Goal: Task Accomplishment & Management: Use online tool/utility

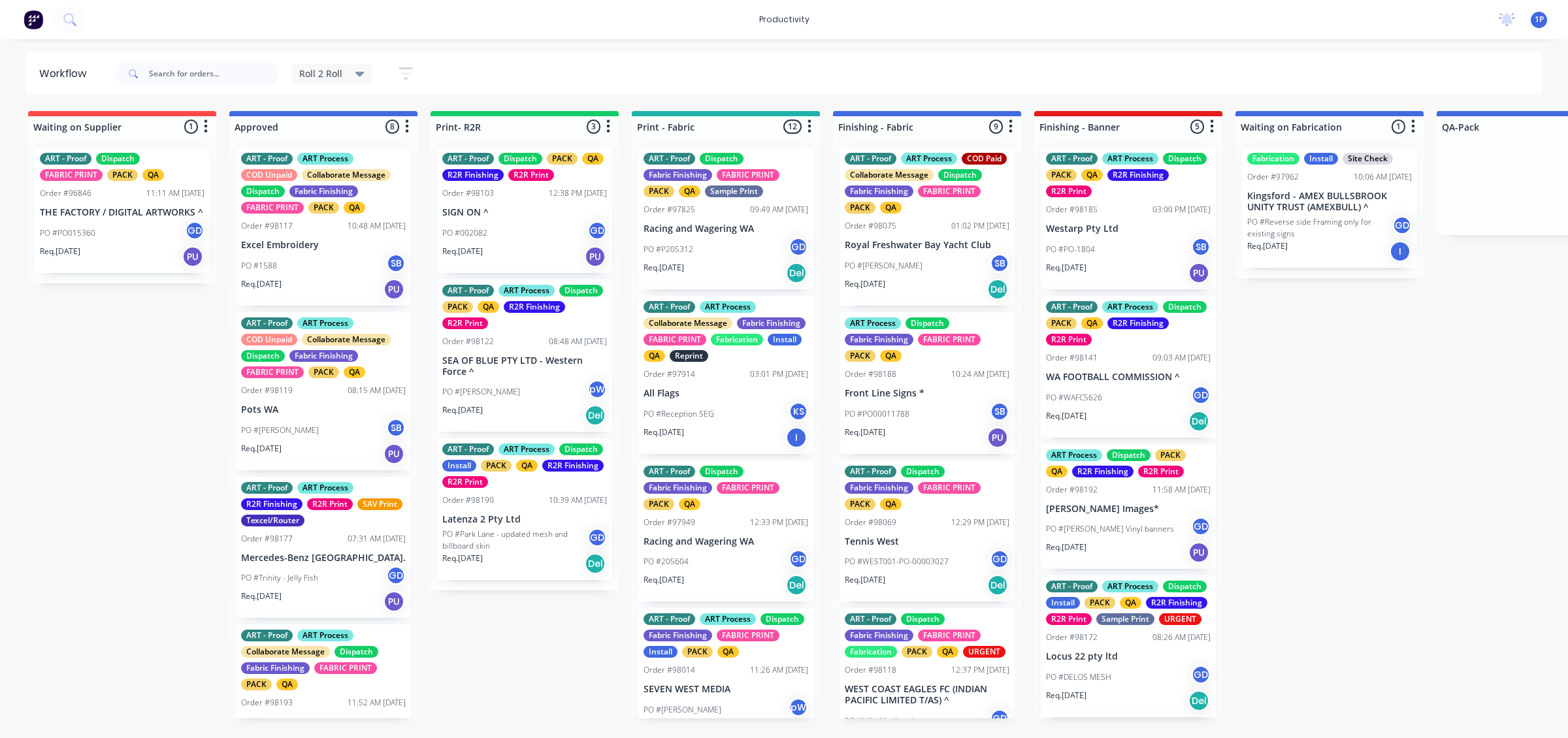
scroll to position [1289, 0]
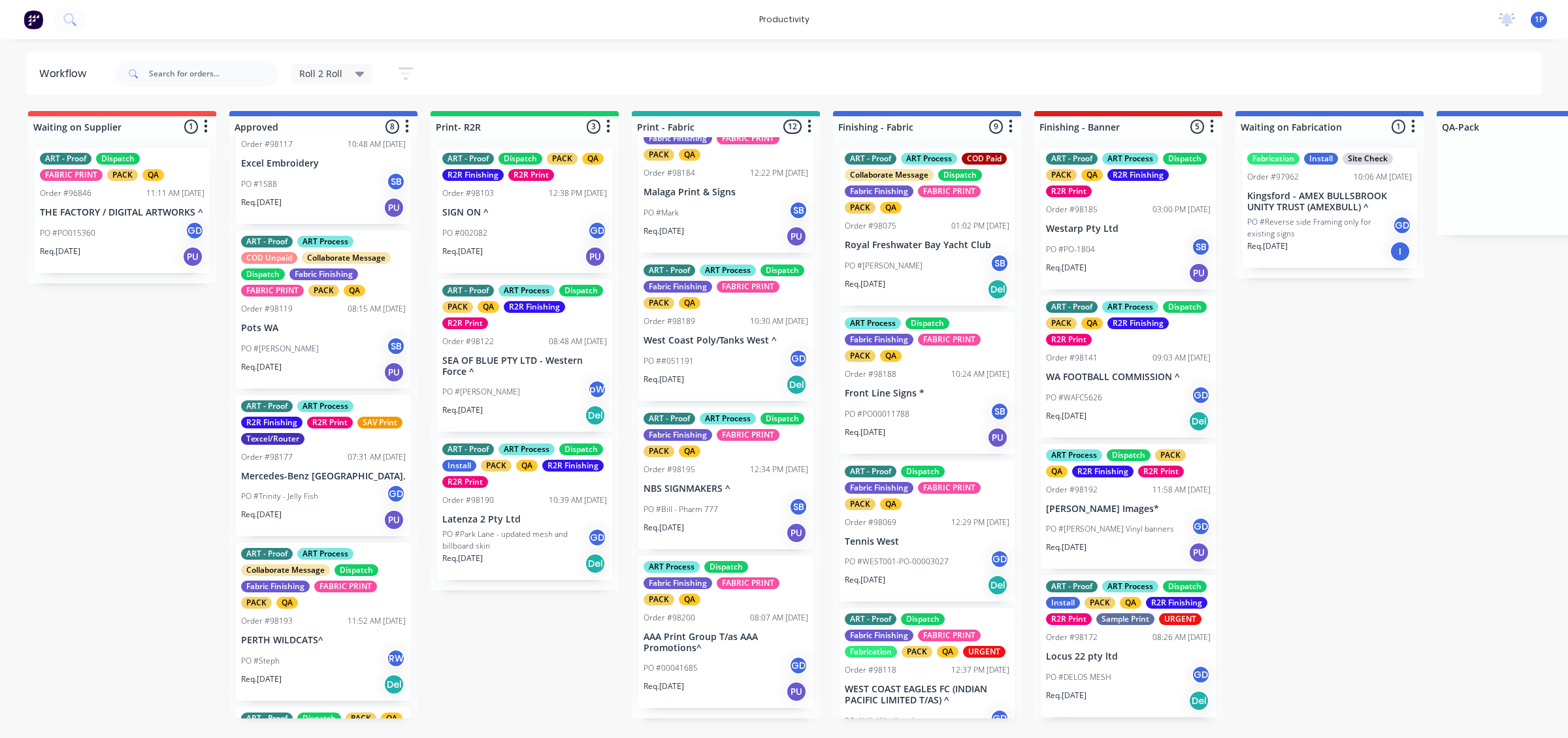
click at [518, 387] on div "PO #[PERSON_NAME]" at bounding box center [524, 392] width 165 height 25
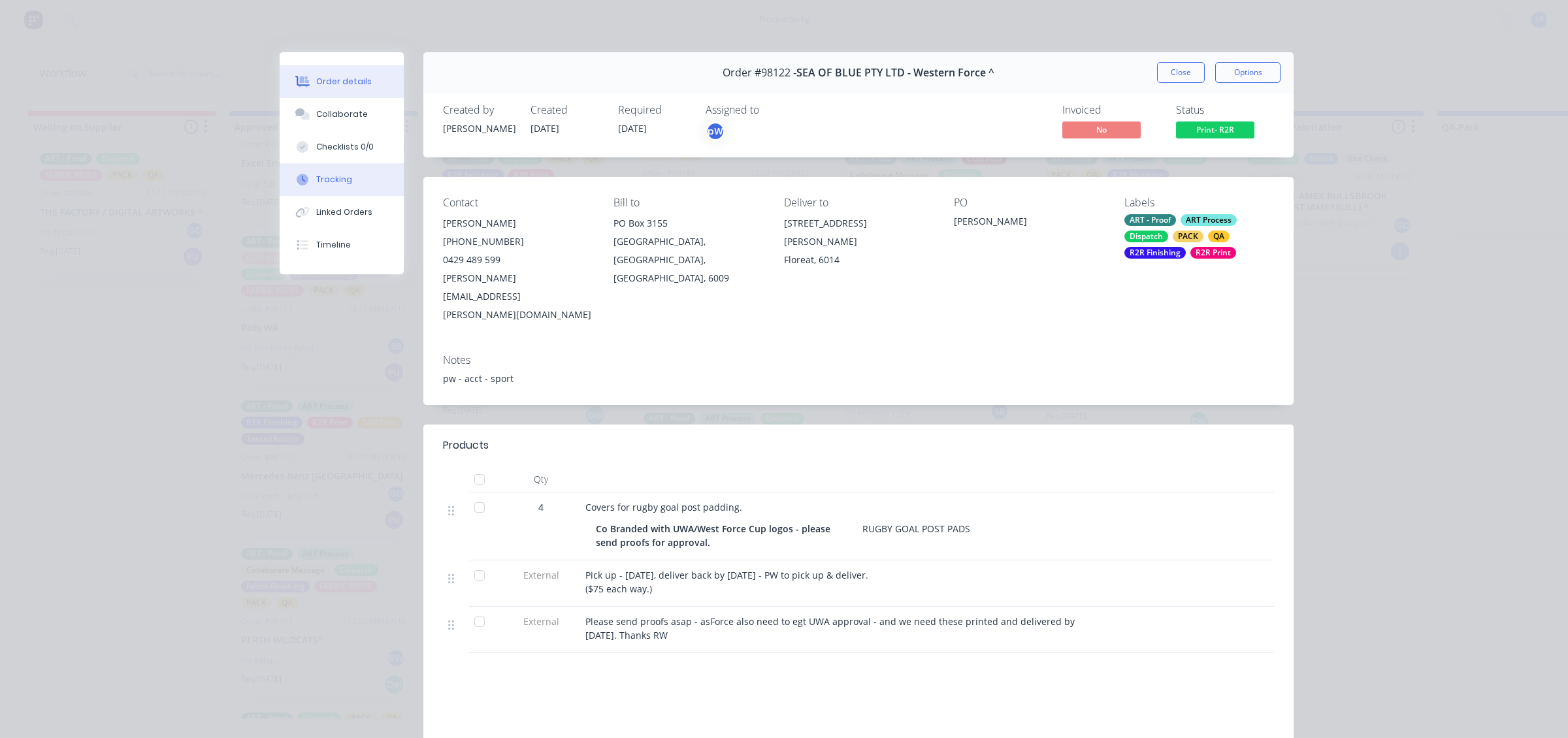
click at [338, 169] on button "Tracking" at bounding box center [342, 179] width 124 height 32
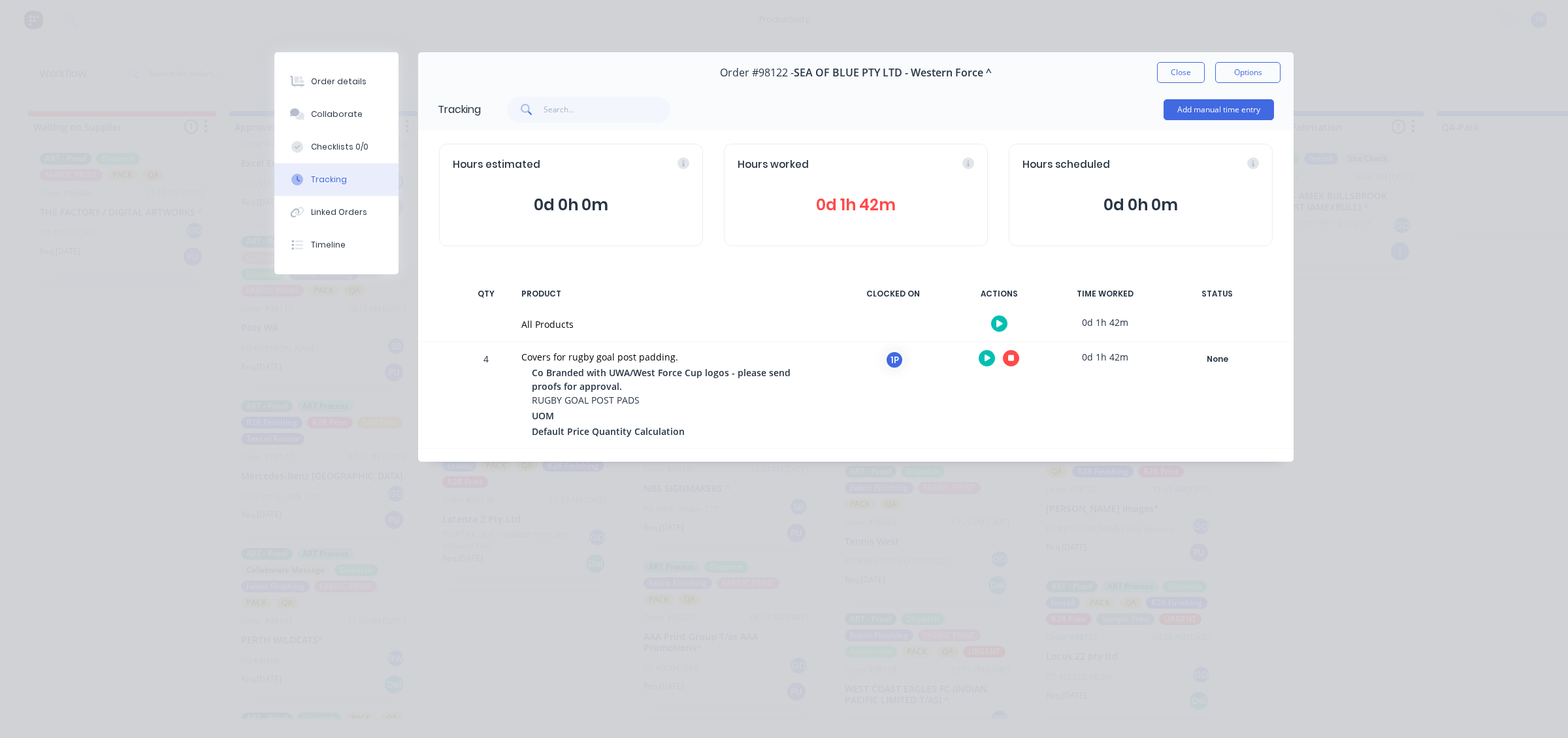
click at [1004, 356] on button at bounding box center [1011, 358] width 17 height 17
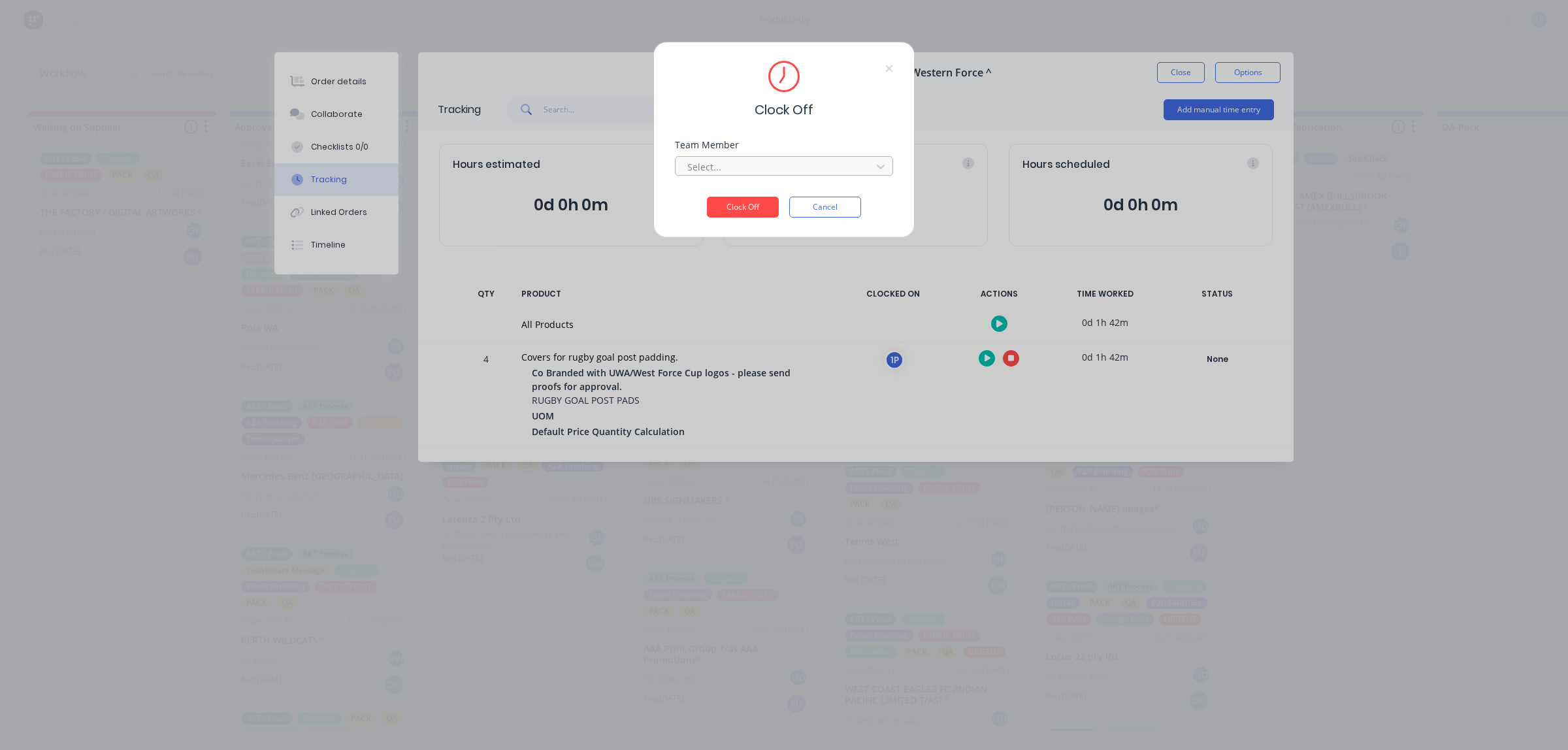
click at [817, 161] on div at bounding box center [776, 167] width 179 height 17
click at [777, 191] on div "1Roll to Roll Printing" at bounding box center [783, 195] width 218 height 24
click at [759, 209] on button "Clock Off" at bounding box center [743, 207] width 72 height 21
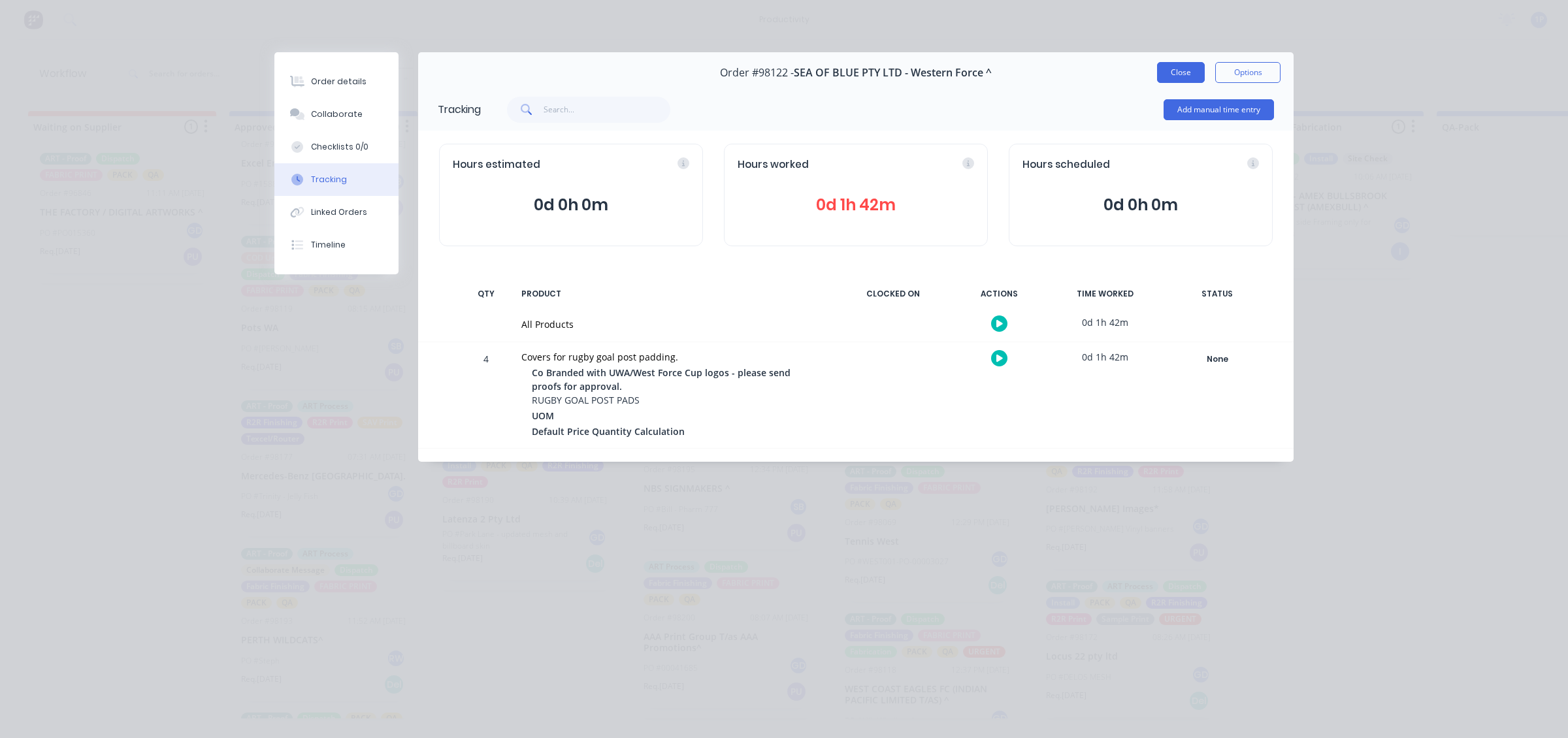
click at [1168, 73] on button "Close" at bounding box center [1180, 72] width 48 height 21
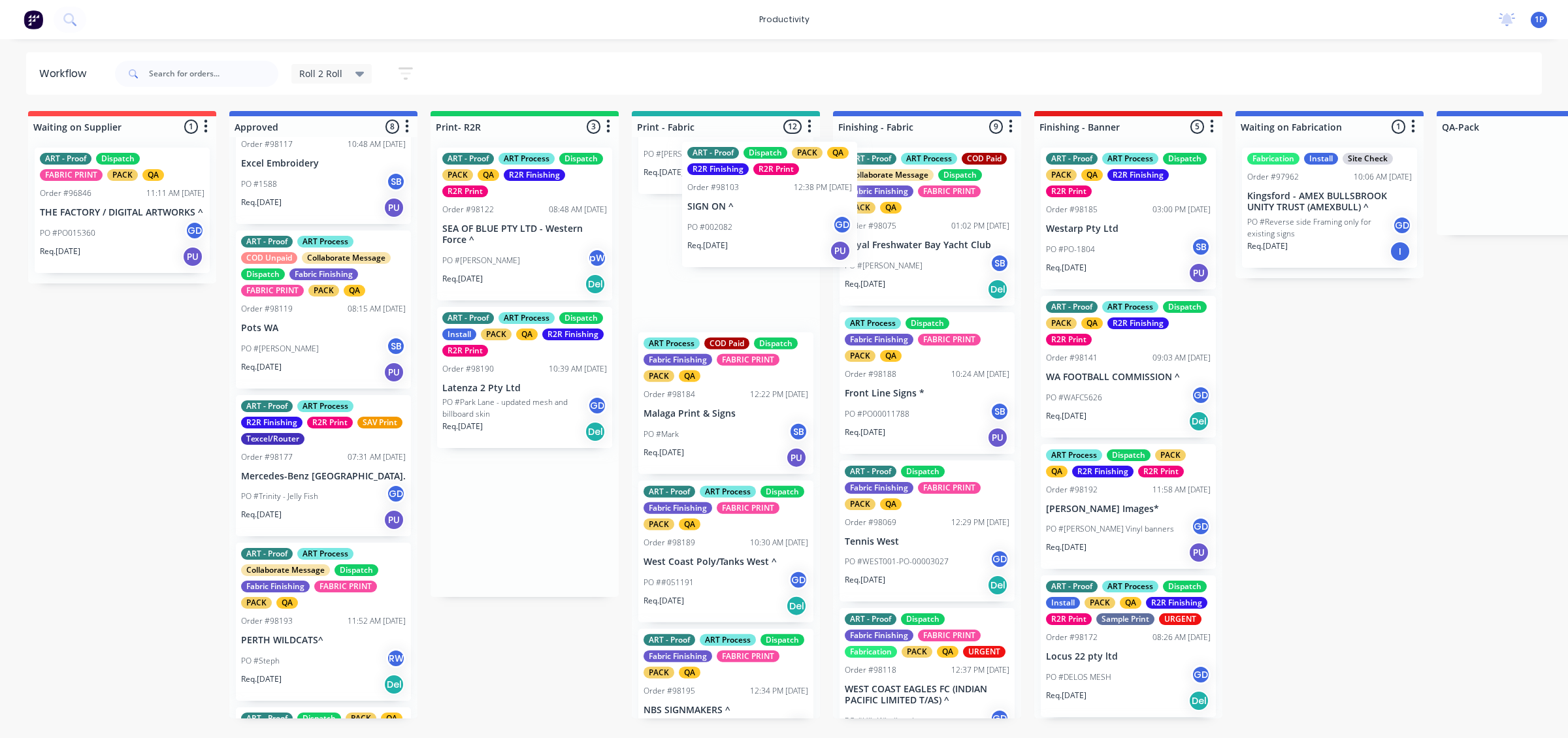
scroll to position [1181, 0]
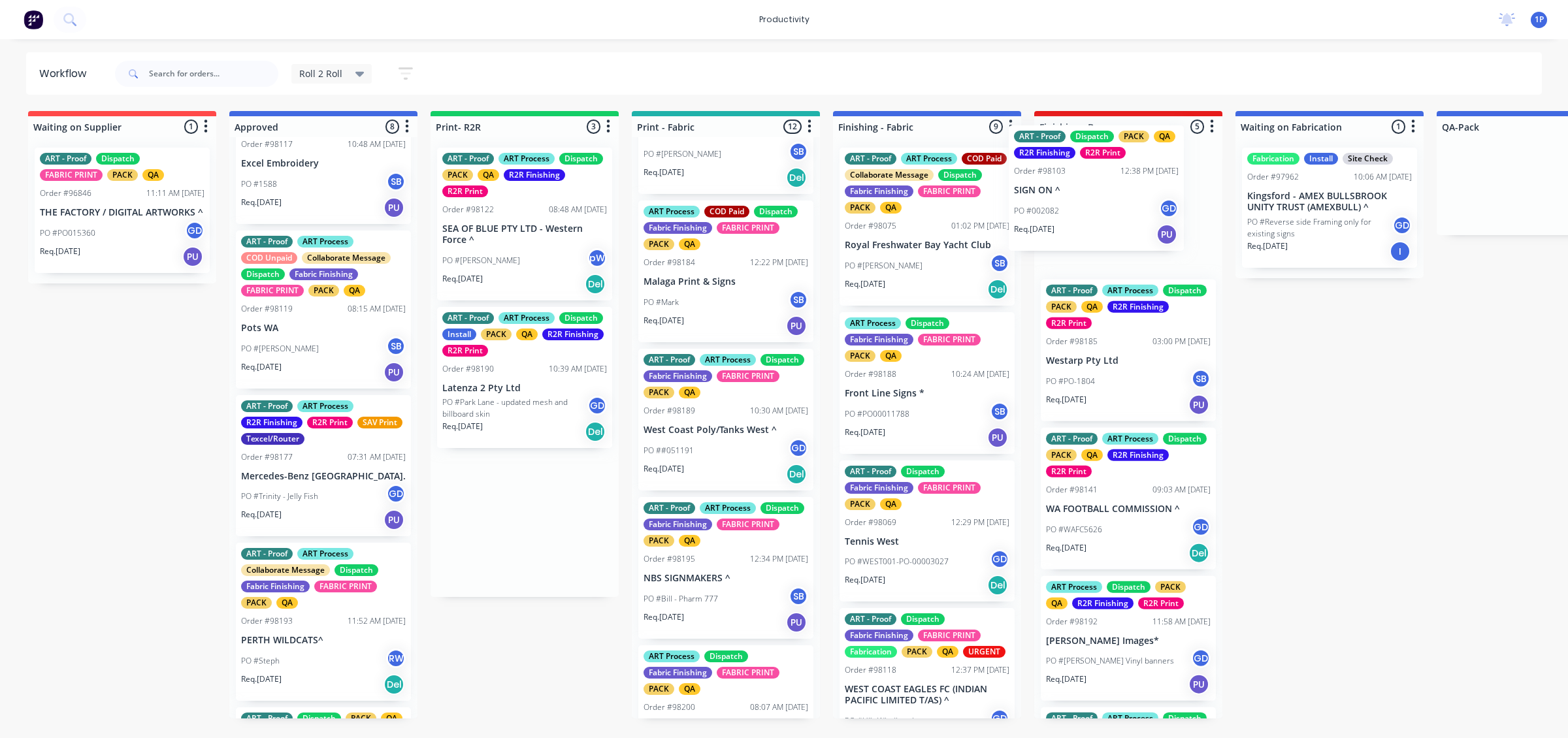
drag, startPoint x: 541, startPoint y: 208, endPoint x: 1120, endPoint y: 187, distance: 579.4
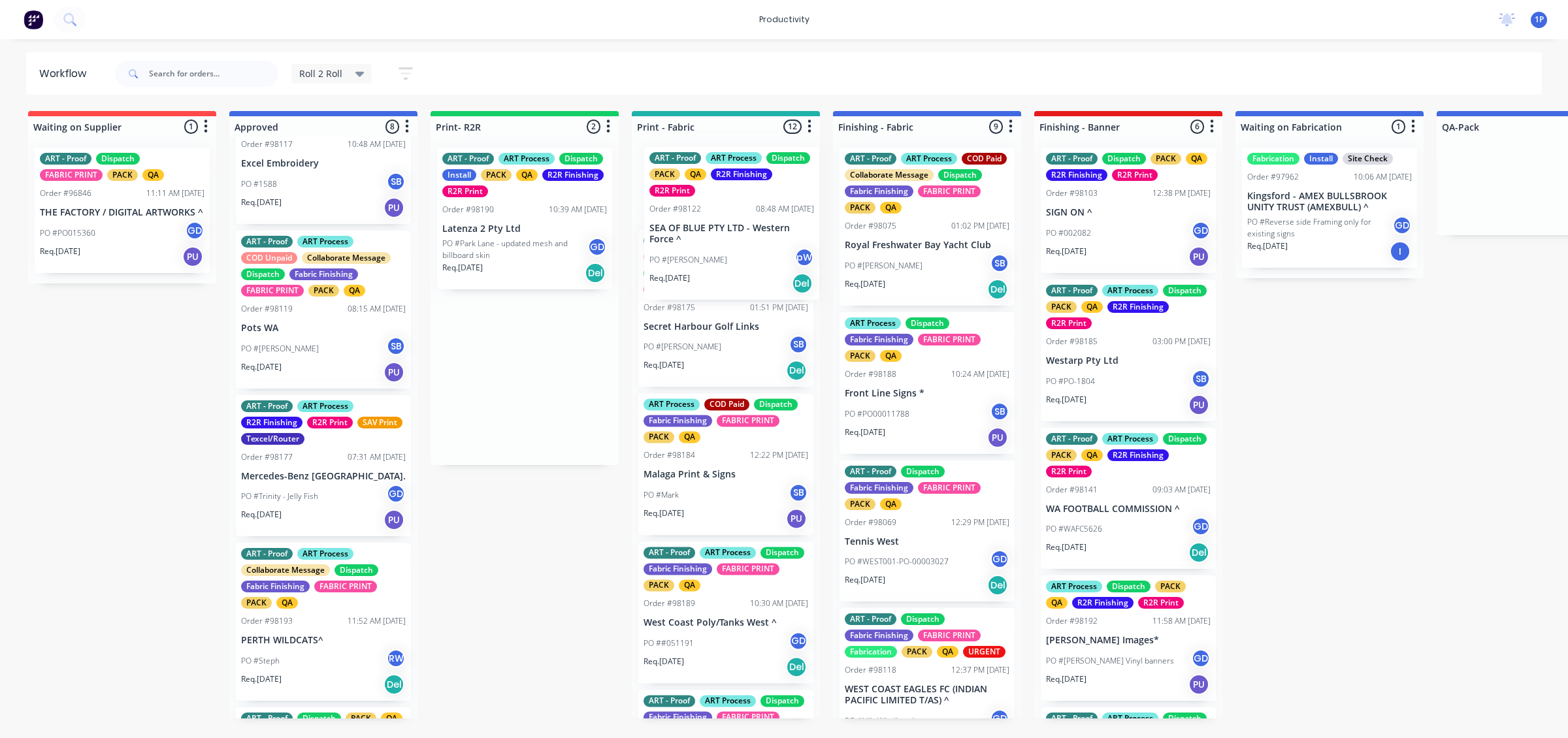
scroll to position [1138, 0]
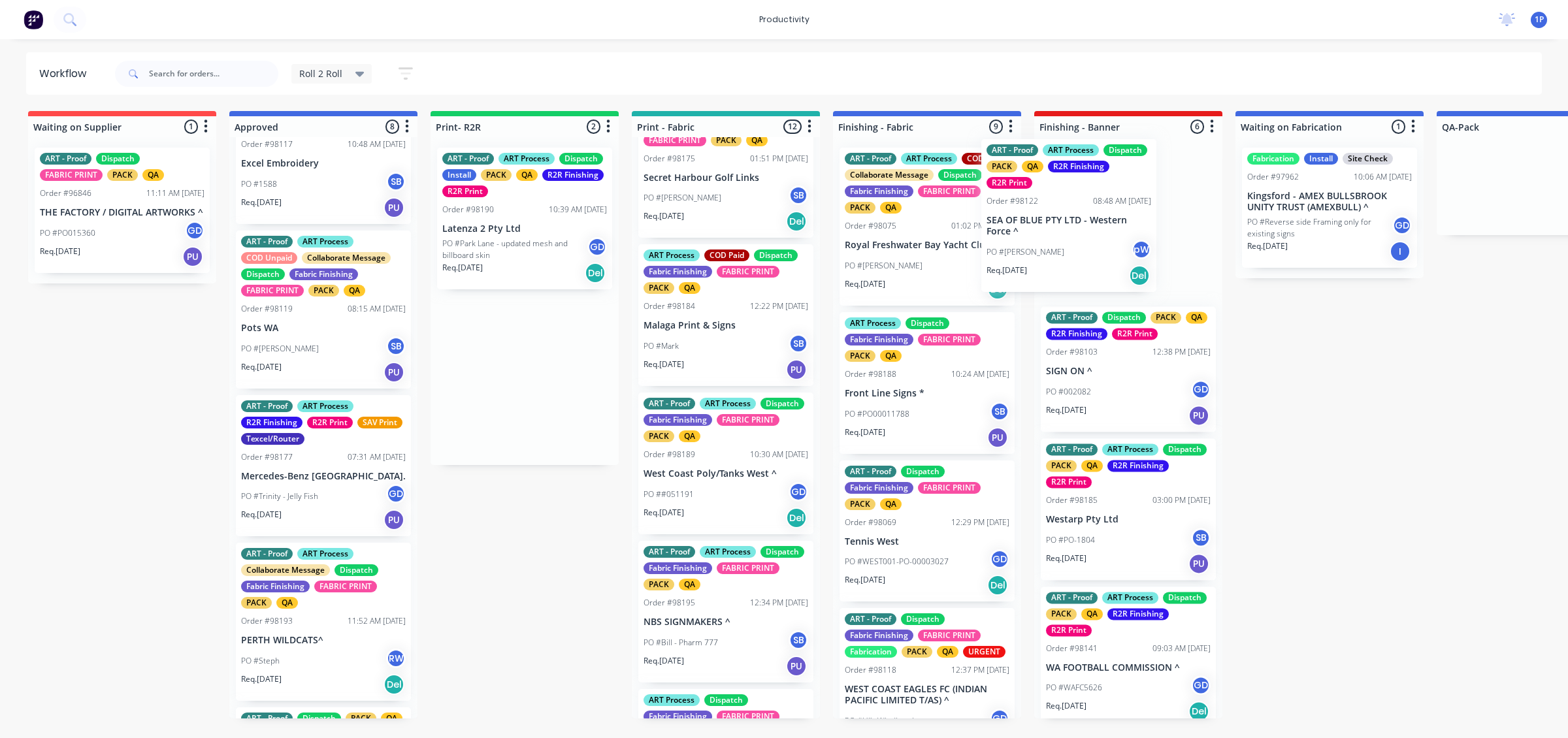
drag, startPoint x: 544, startPoint y: 231, endPoint x: 1111, endPoint y: 226, distance: 567.0
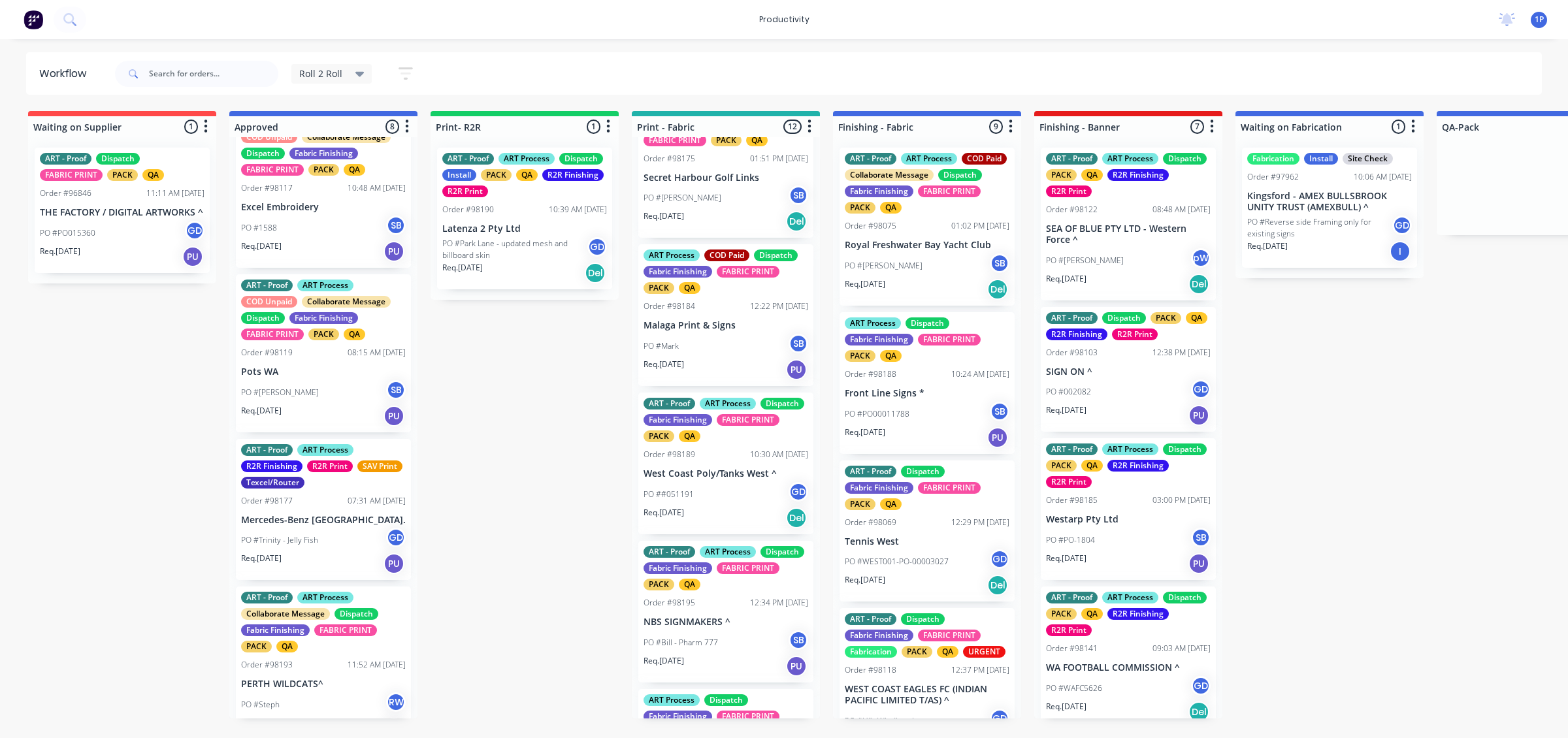
scroll to position [0, 0]
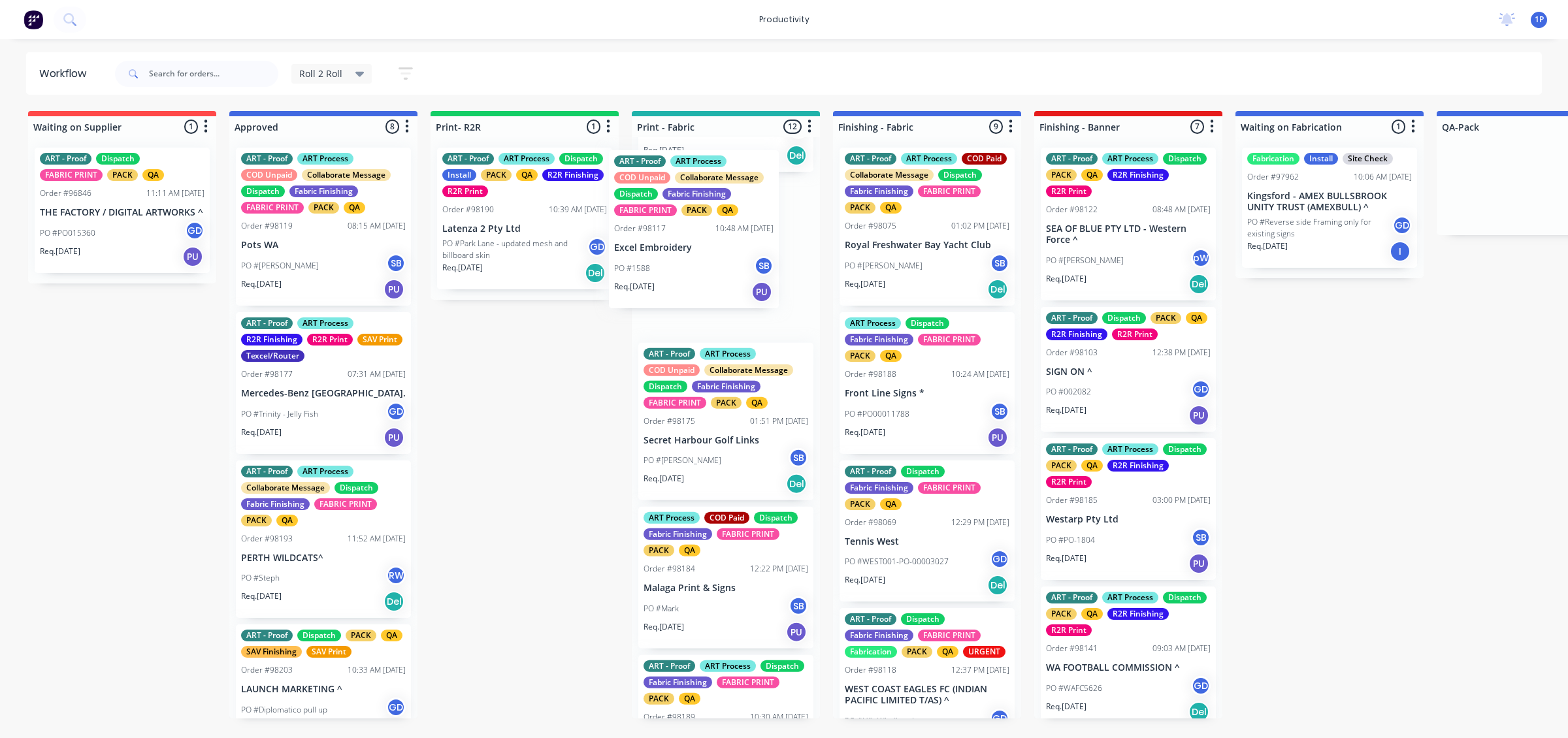
drag, startPoint x: 288, startPoint y: 227, endPoint x: 680, endPoint y: 233, distance: 392.0
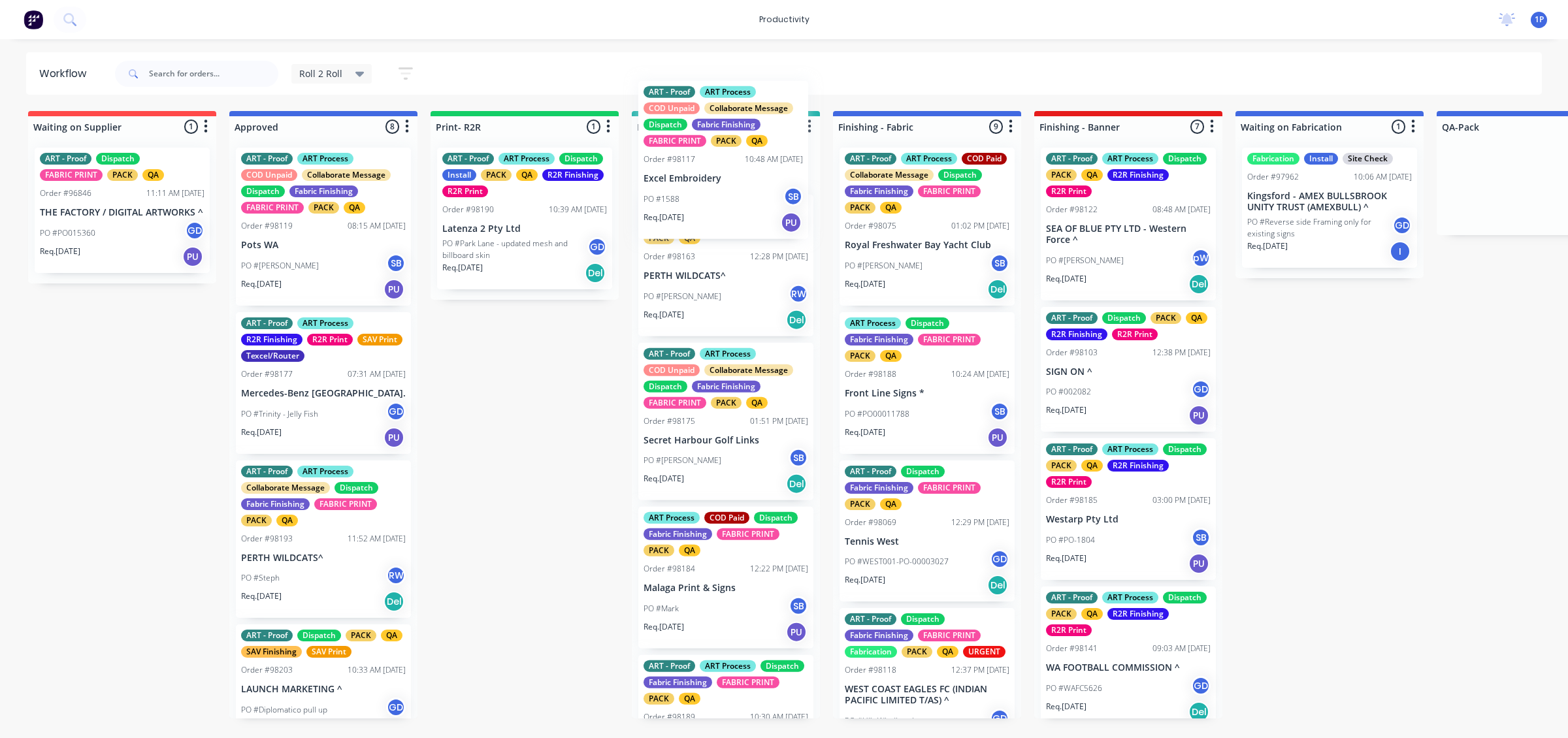
scroll to position [1020, 0]
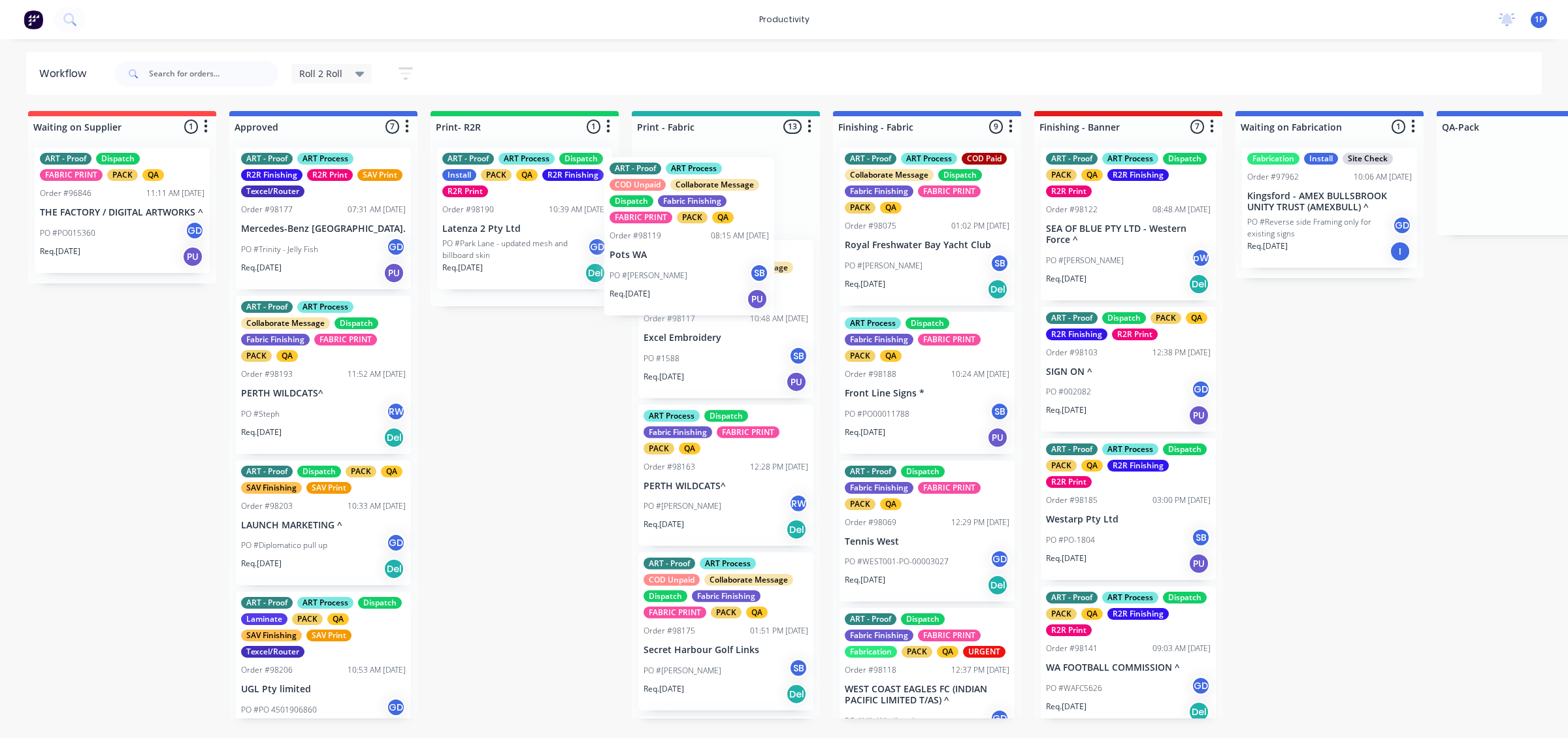
drag, startPoint x: 319, startPoint y: 234, endPoint x: 708, endPoint y: 247, distance: 389.2
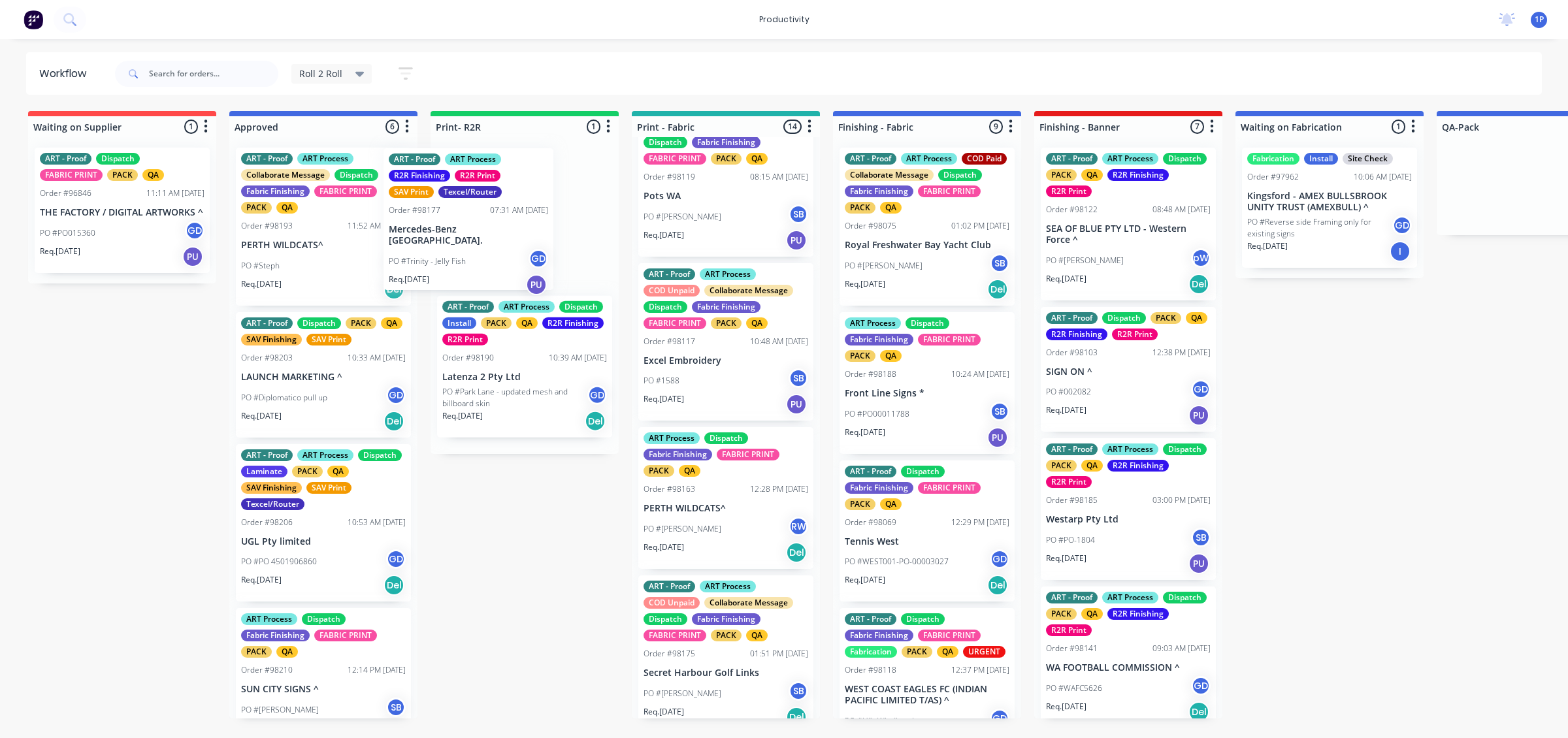
drag, startPoint x: 279, startPoint y: 233, endPoint x: 448, endPoint y: 236, distance: 169.0
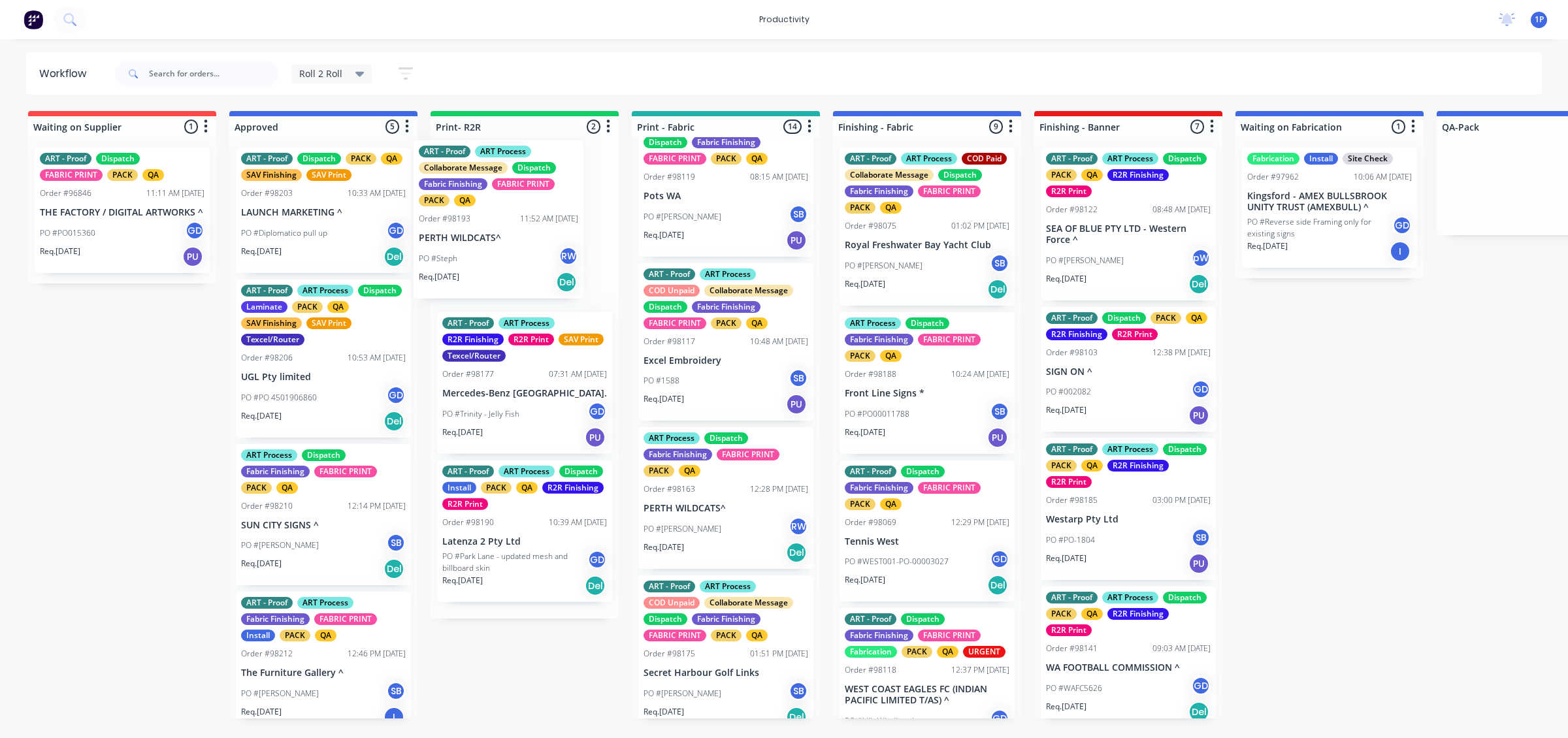
drag, startPoint x: 282, startPoint y: 245, endPoint x: 471, endPoint y: 238, distance: 189.1
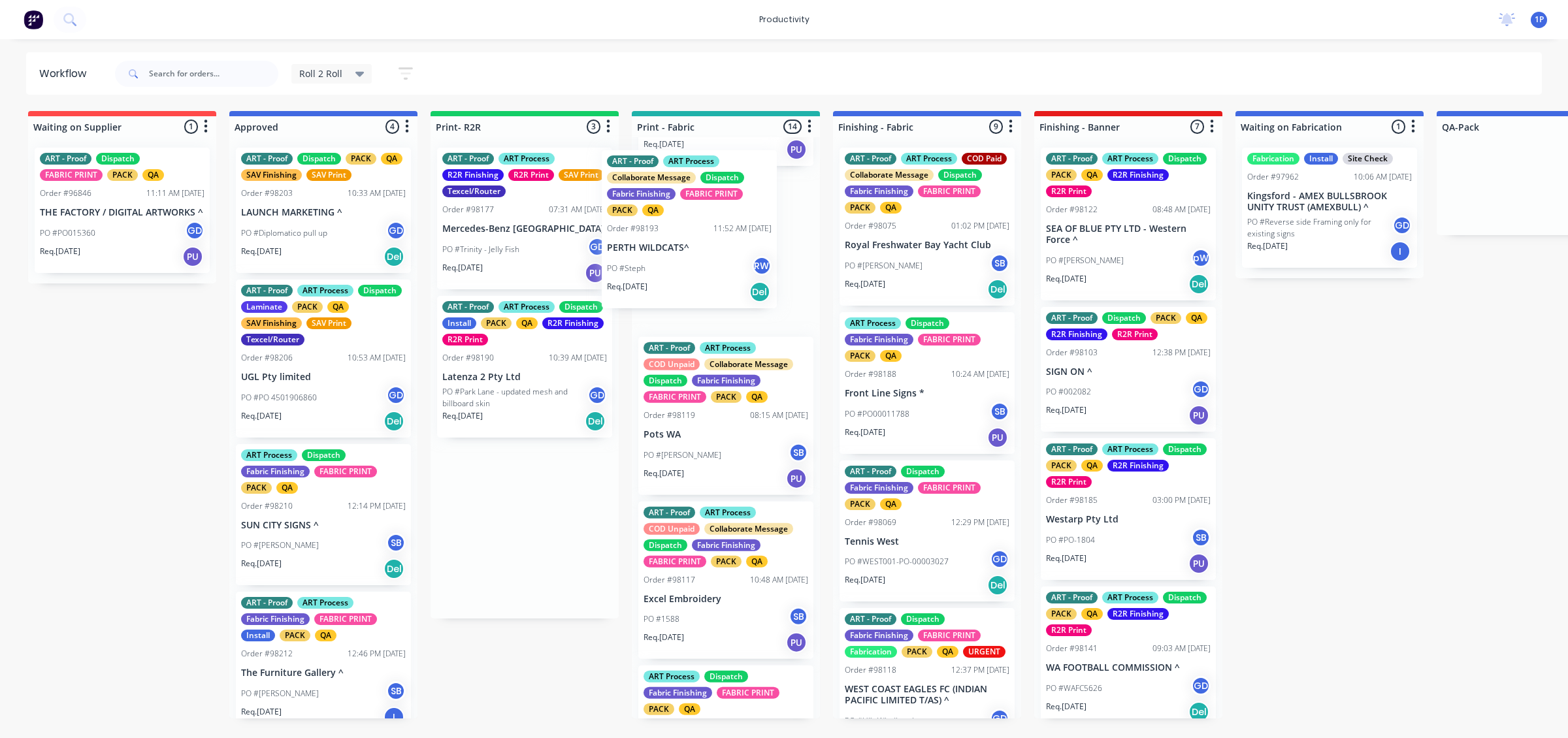
drag, startPoint x: 510, startPoint y: 216, endPoint x: 687, endPoint y: 216, distance: 177.0
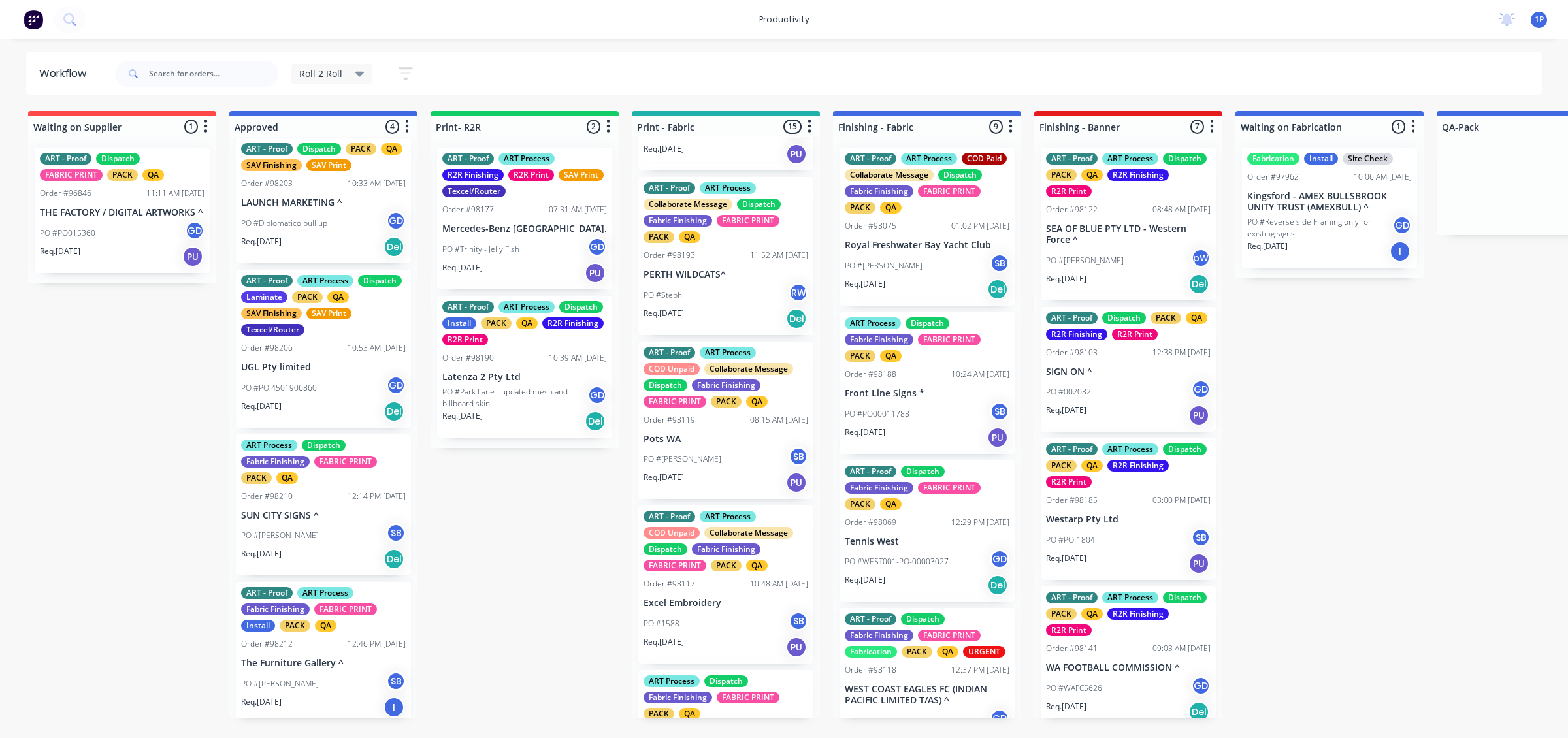
scroll to position [12, 0]
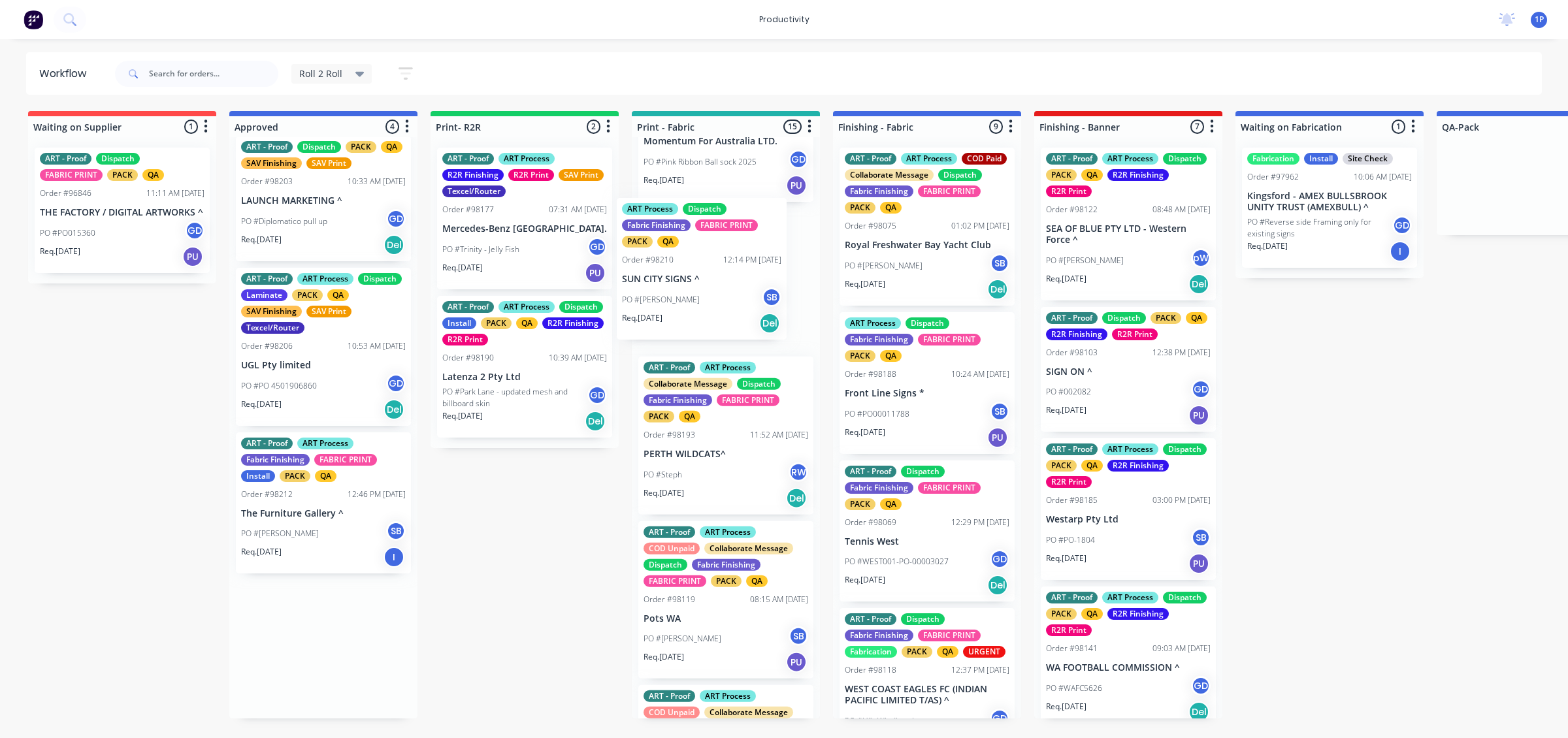
drag, startPoint x: 329, startPoint y: 516, endPoint x: 741, endPoint y: 263, distance: 483.5
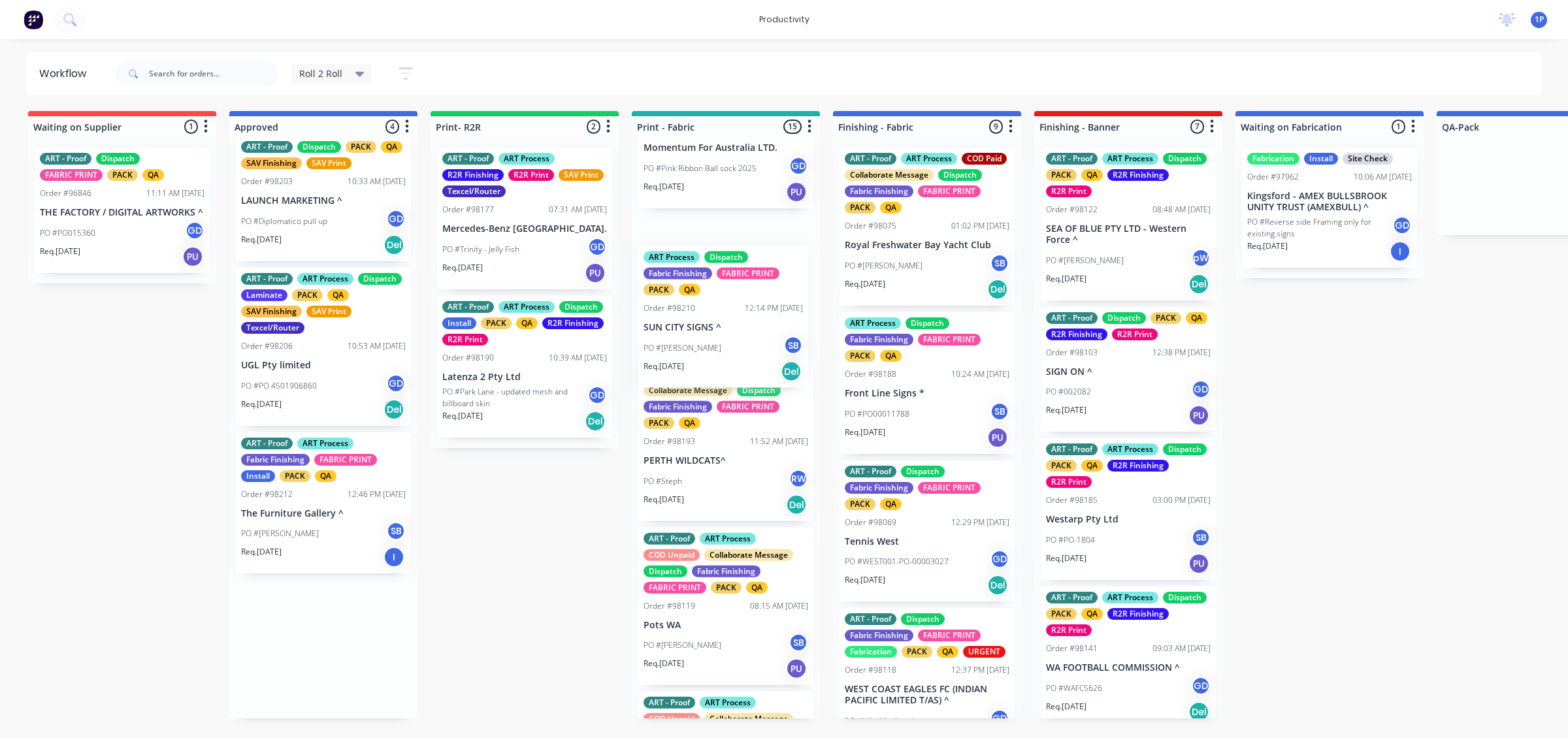
scroll to position [0, 0]
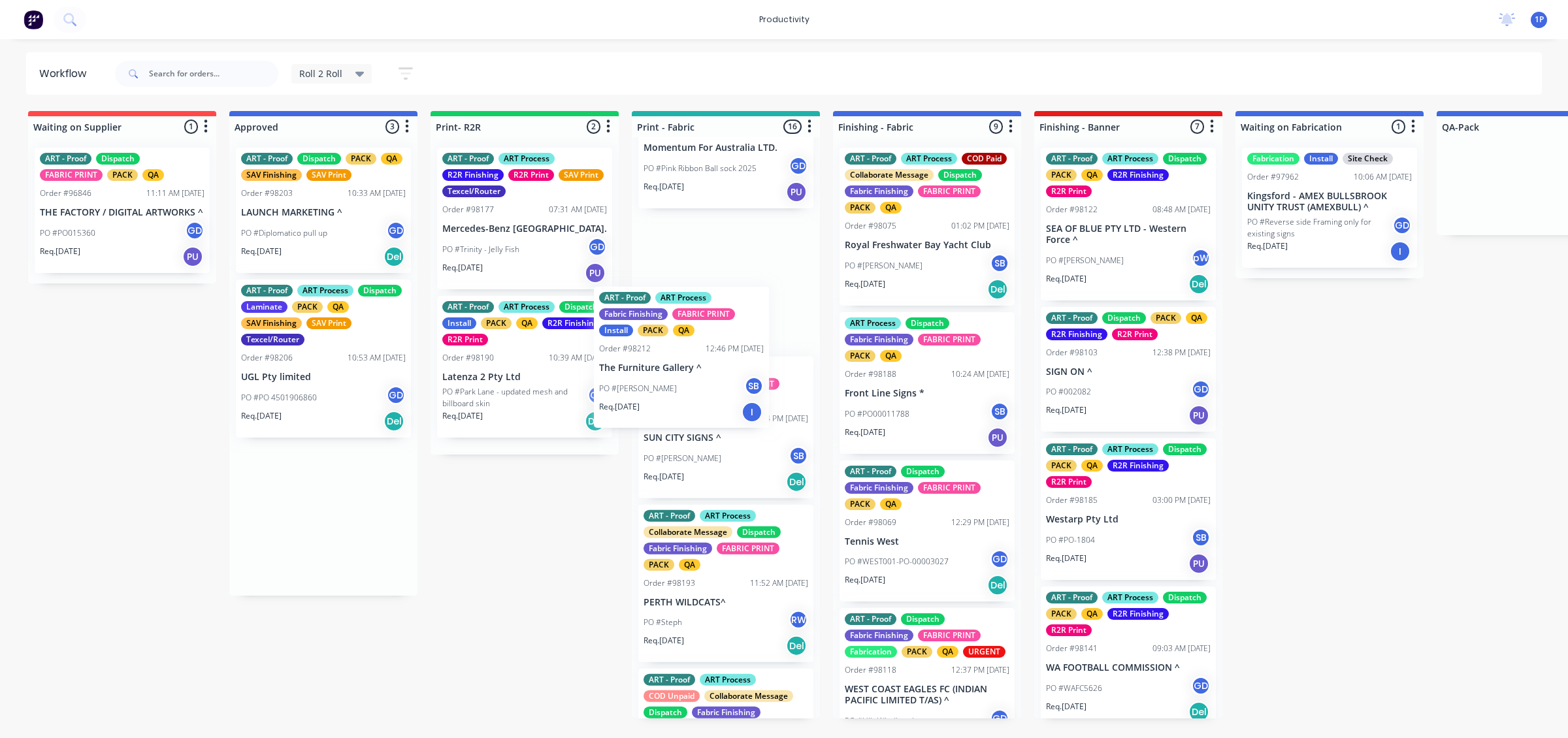
drag, startPoint x: 416, startPoint y: 468, endPoint x: 750, endPoint y: 322, distance: 364.5
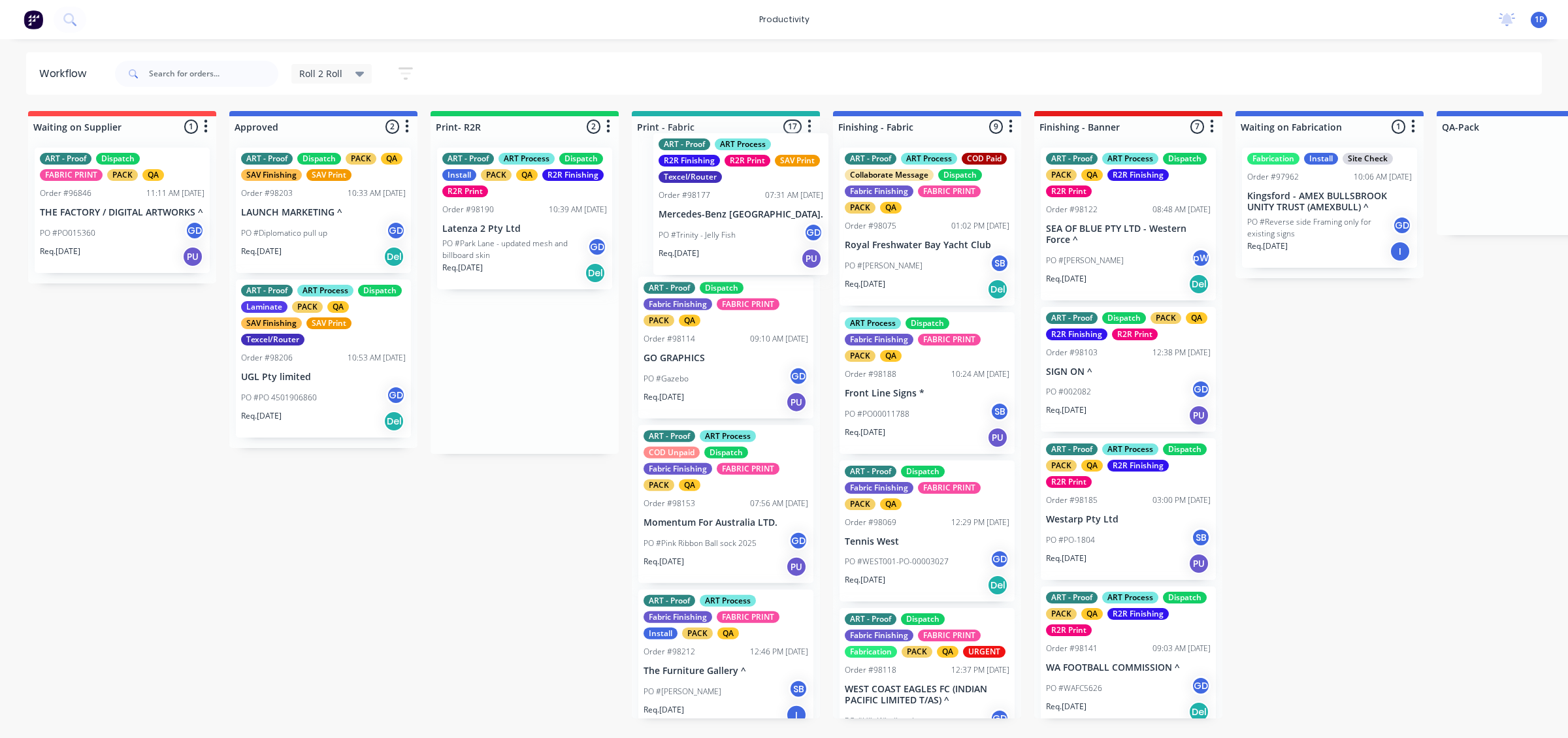
scroll to position [484, 0]
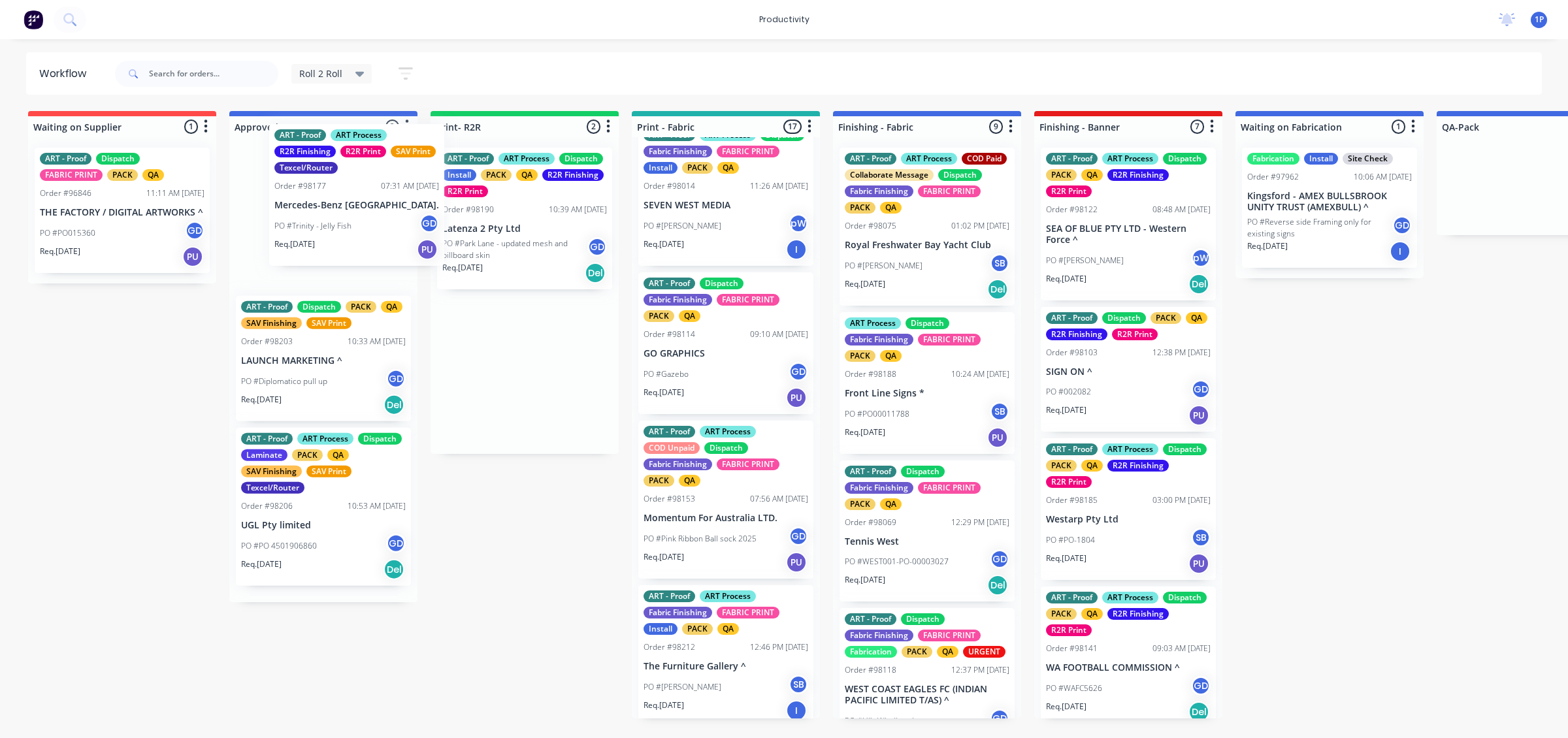
drag, startPoint x: 491, startPoint y: 220, endPoint x: 300, endPoint y: 193, distance: 192.9
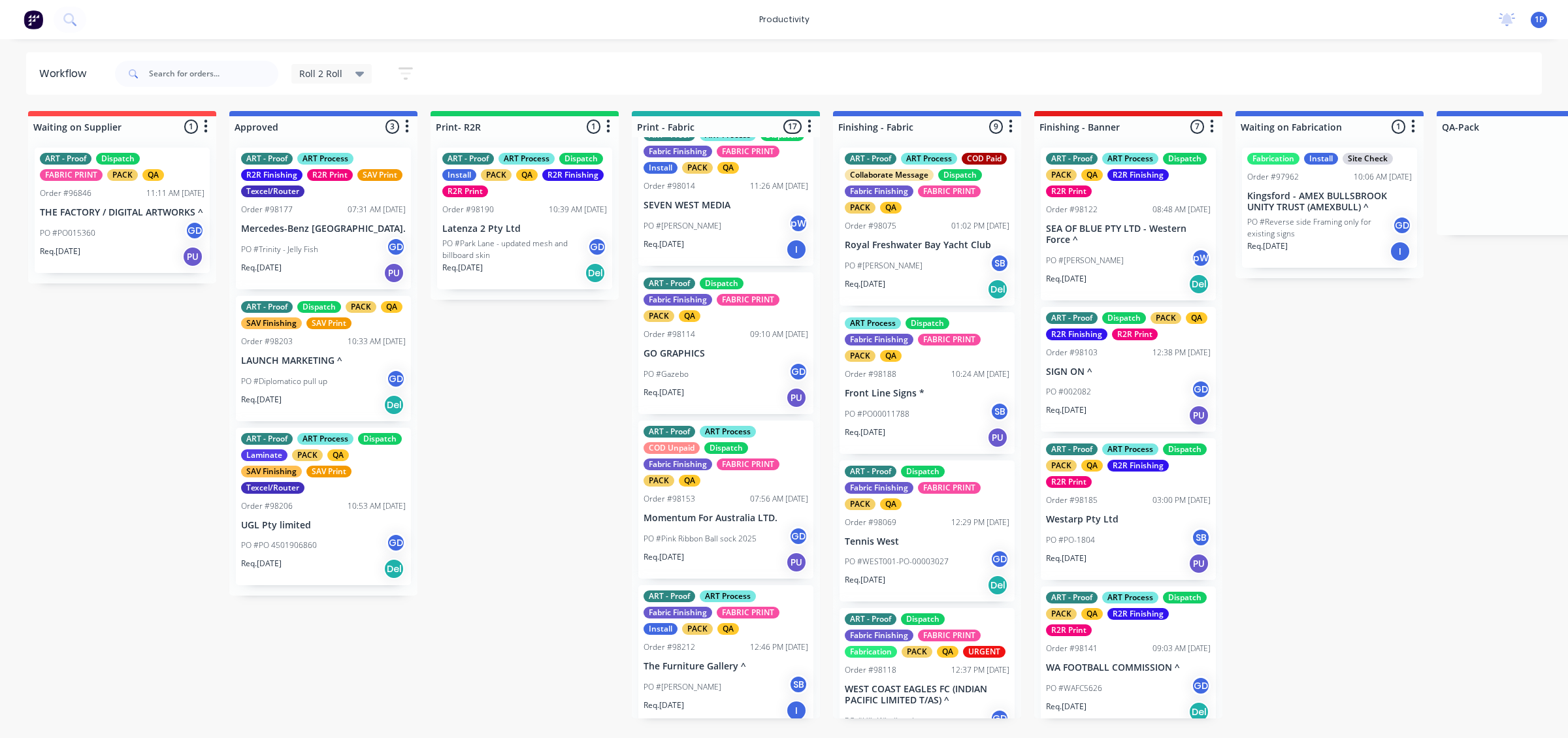
click at [293, 225] on p "Mercedes-Benz [GEOGRAPHIC_DATA]." at bounding box center [323, 229] width 165 height 11
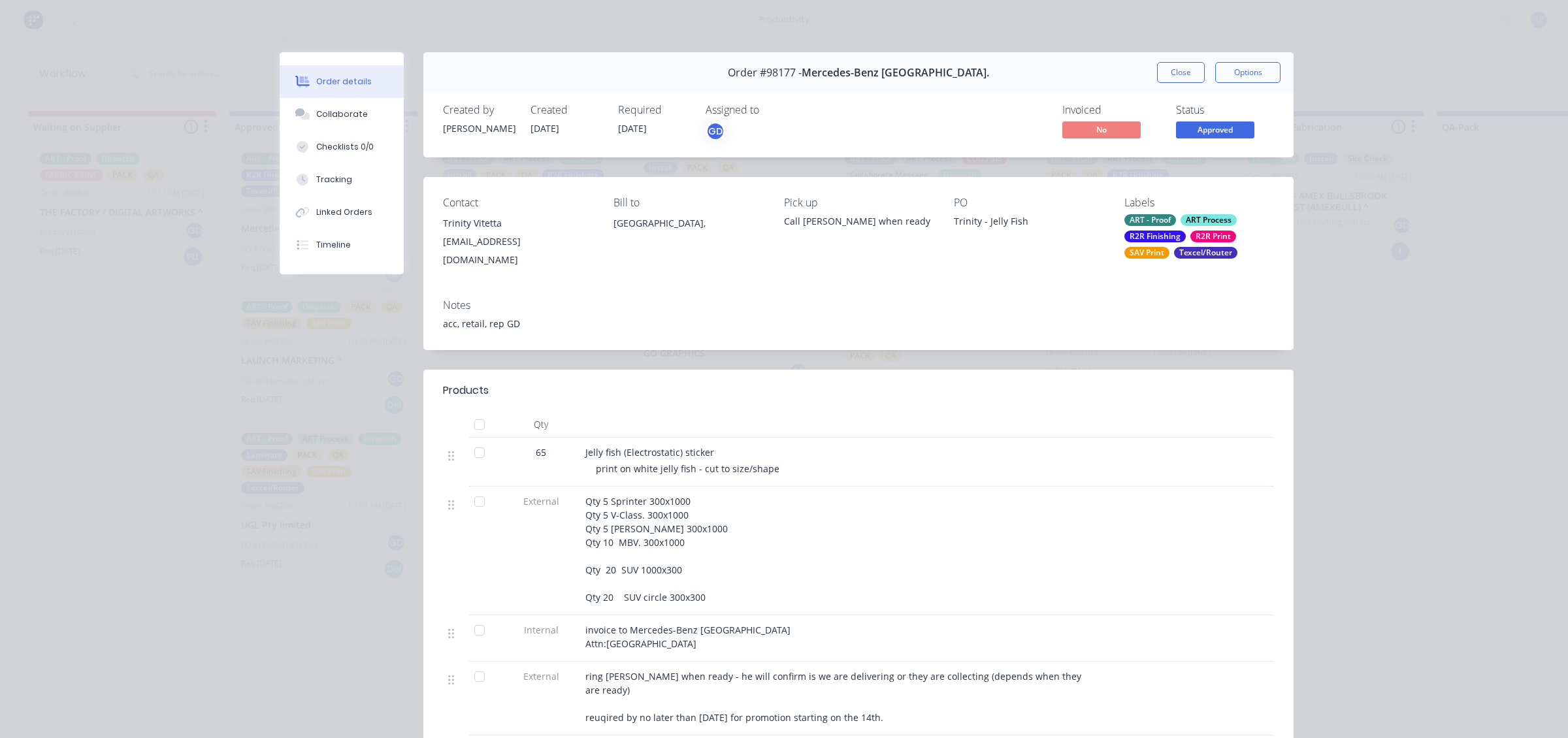
click at [1166, 243] on div "ART - Proof ART Process R2R Finishing R2R Print SAV Print Texcel/Router" at bounding box center [1199, 236] width 149 height 44
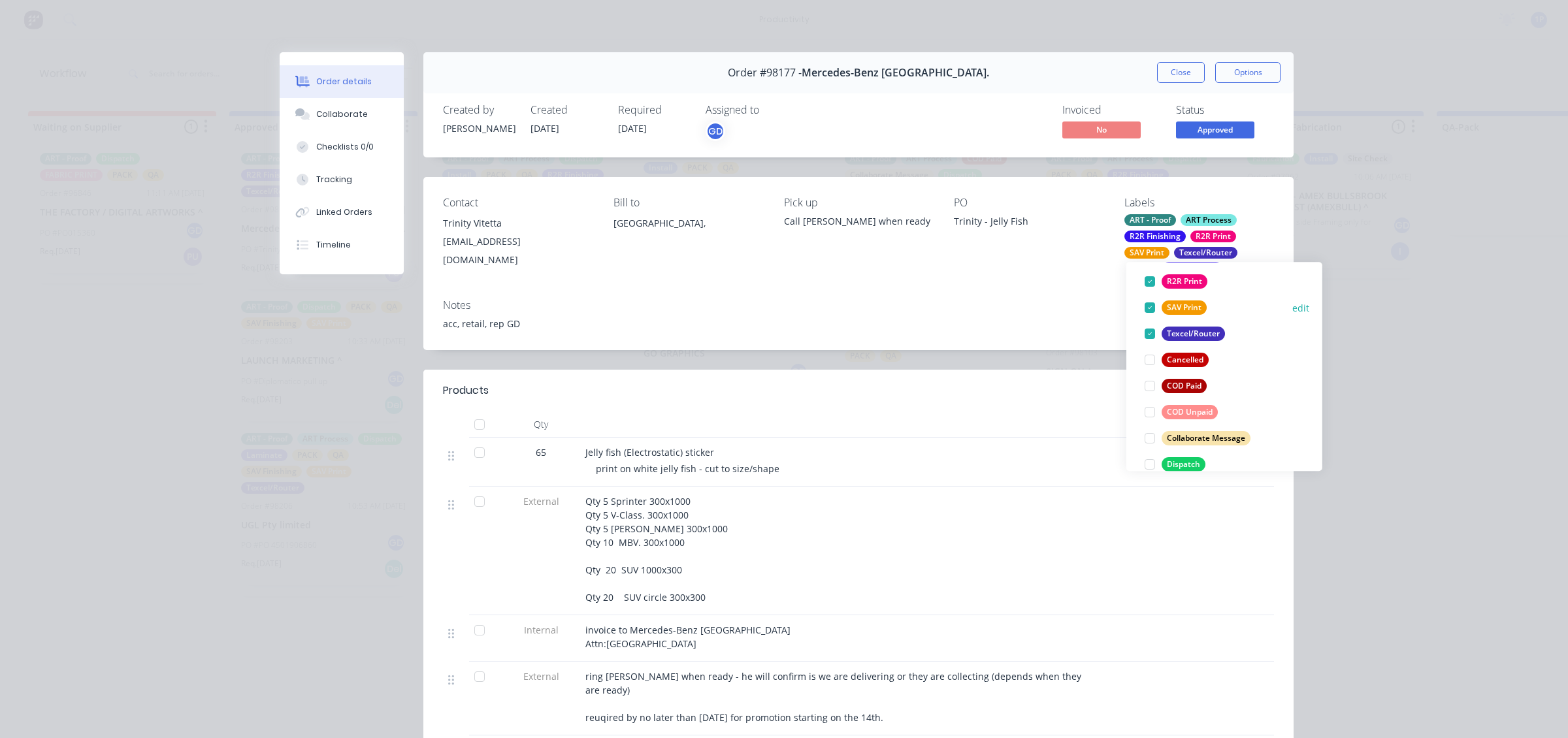
scroll to position [82, 0]
click at [1153, 335] on div at bounding box center [1150, 337] width 26 height 26
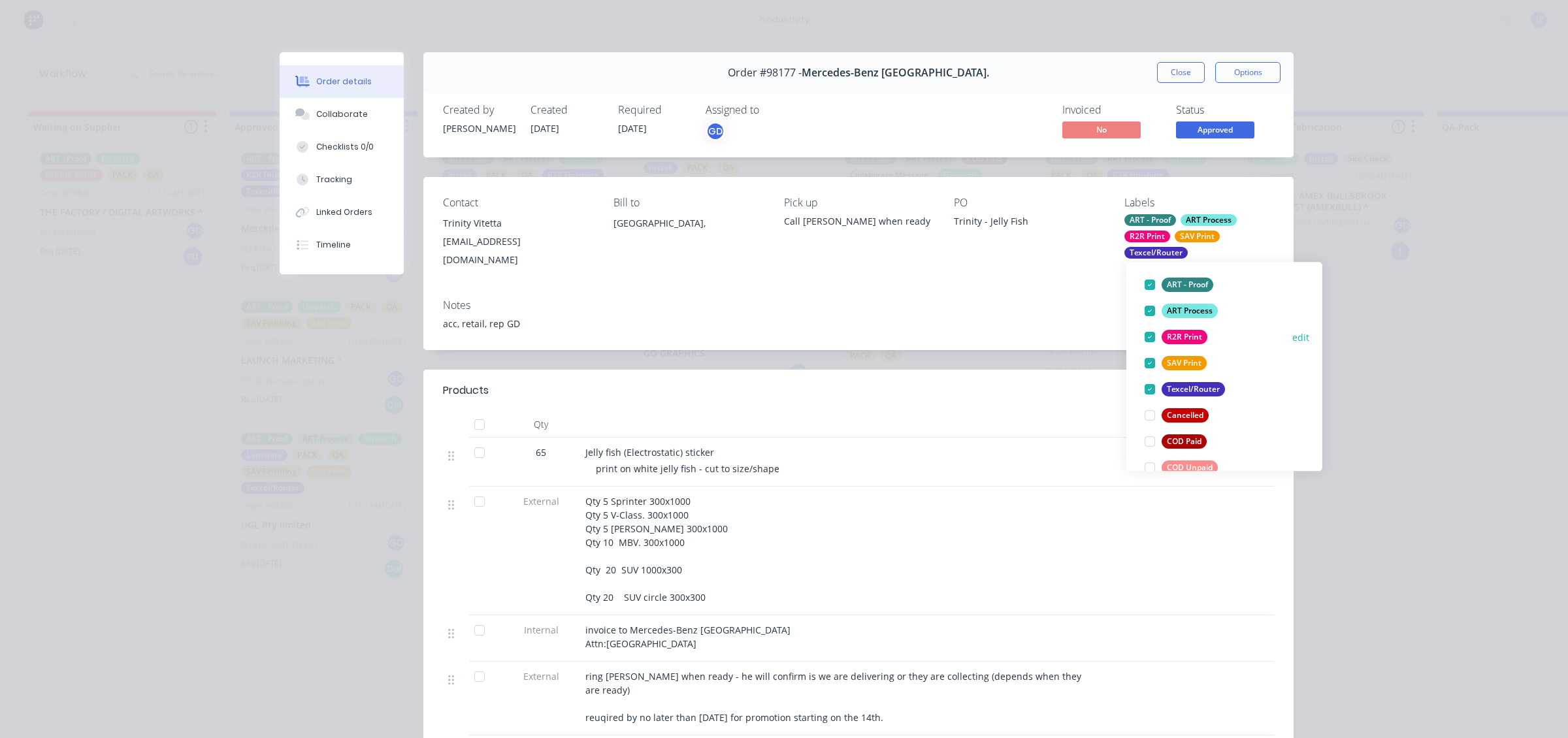
click at [1151, 342] on div at bounding box center [1150, 337] width 26 height 26
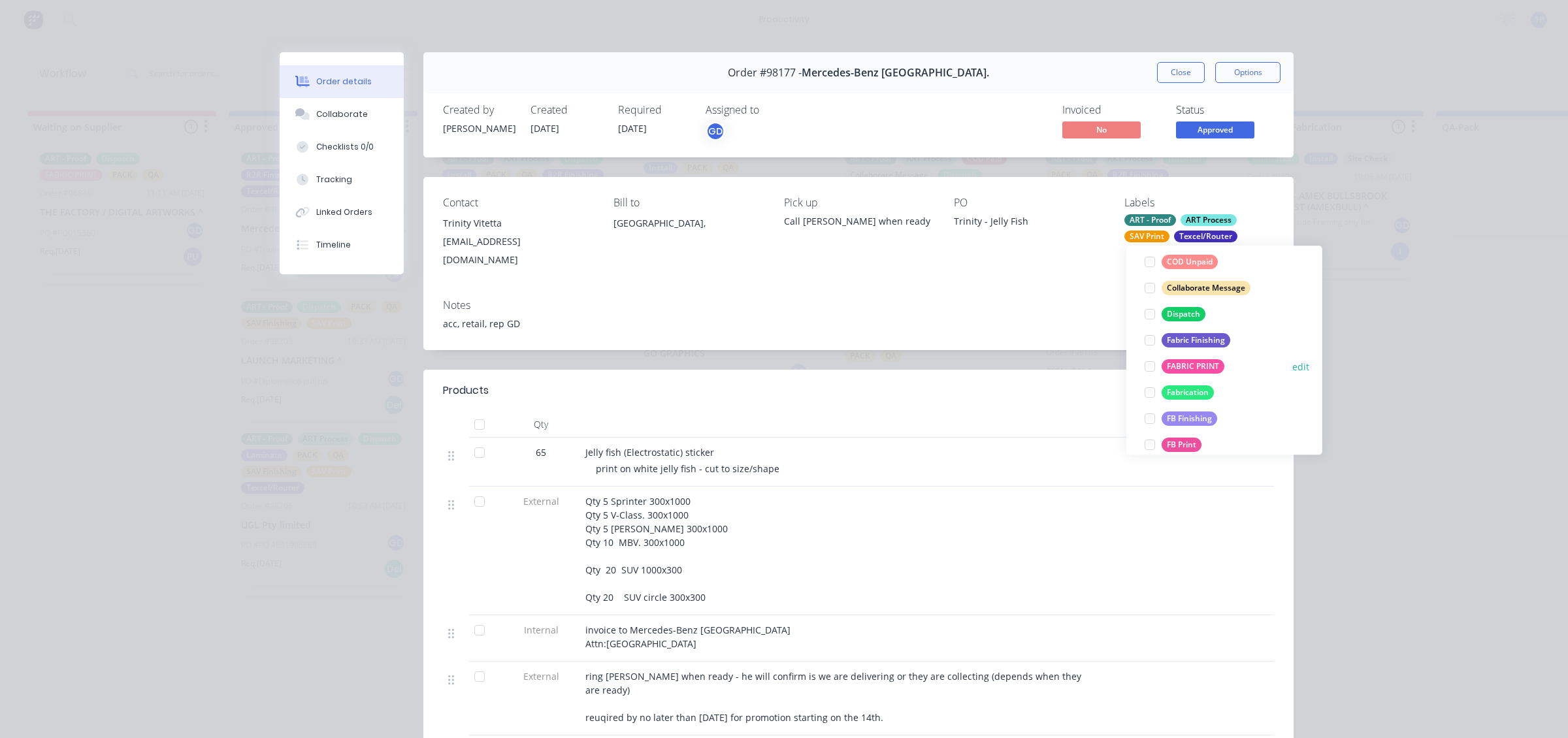
scroll to position [327, 0]
click at [1150, 366] on div at bounding box center [1150, 363] width 26 height 26
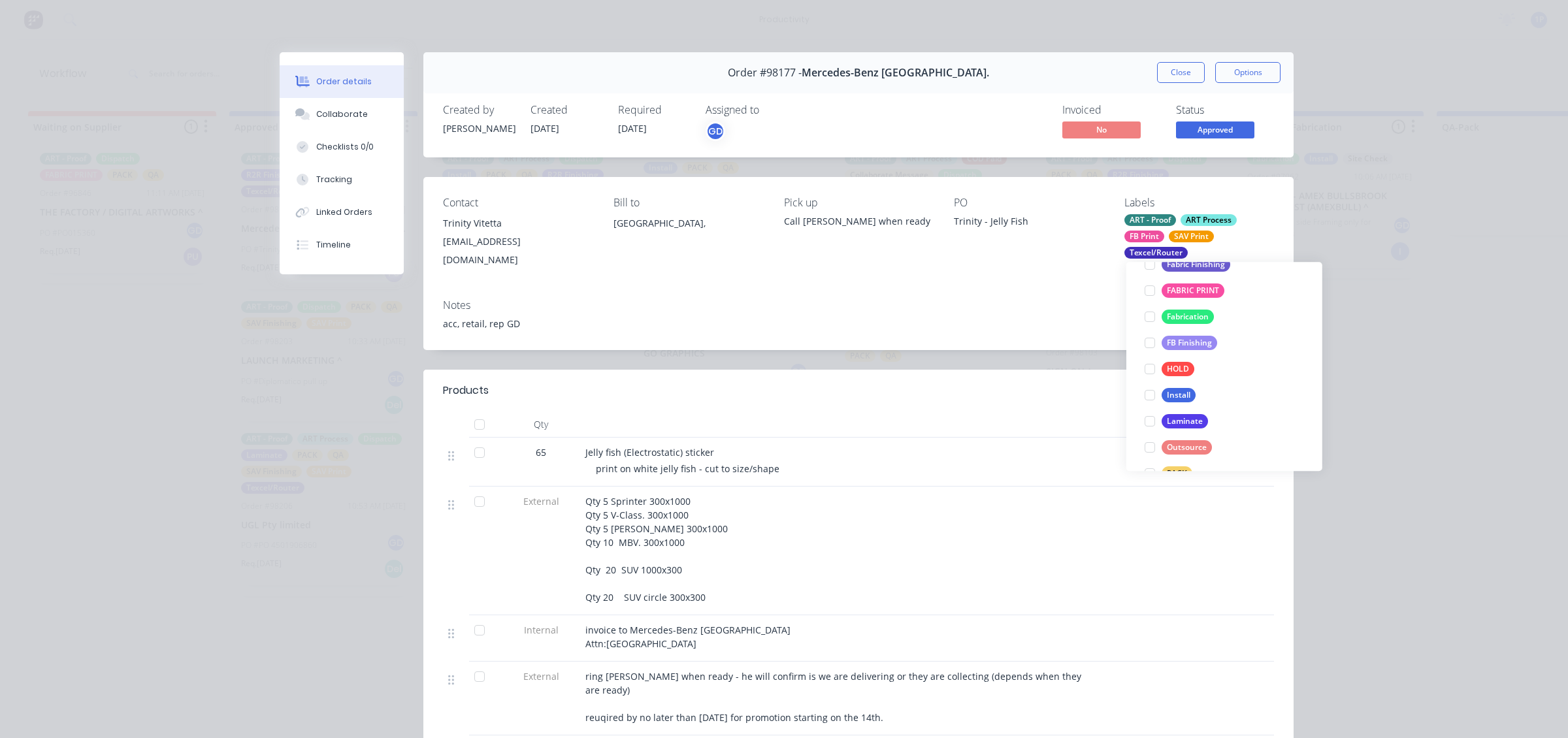
scroll to position [366, 0]
click at [1151, 343] on div at bounding box center [1150, 340] width 26 height 26
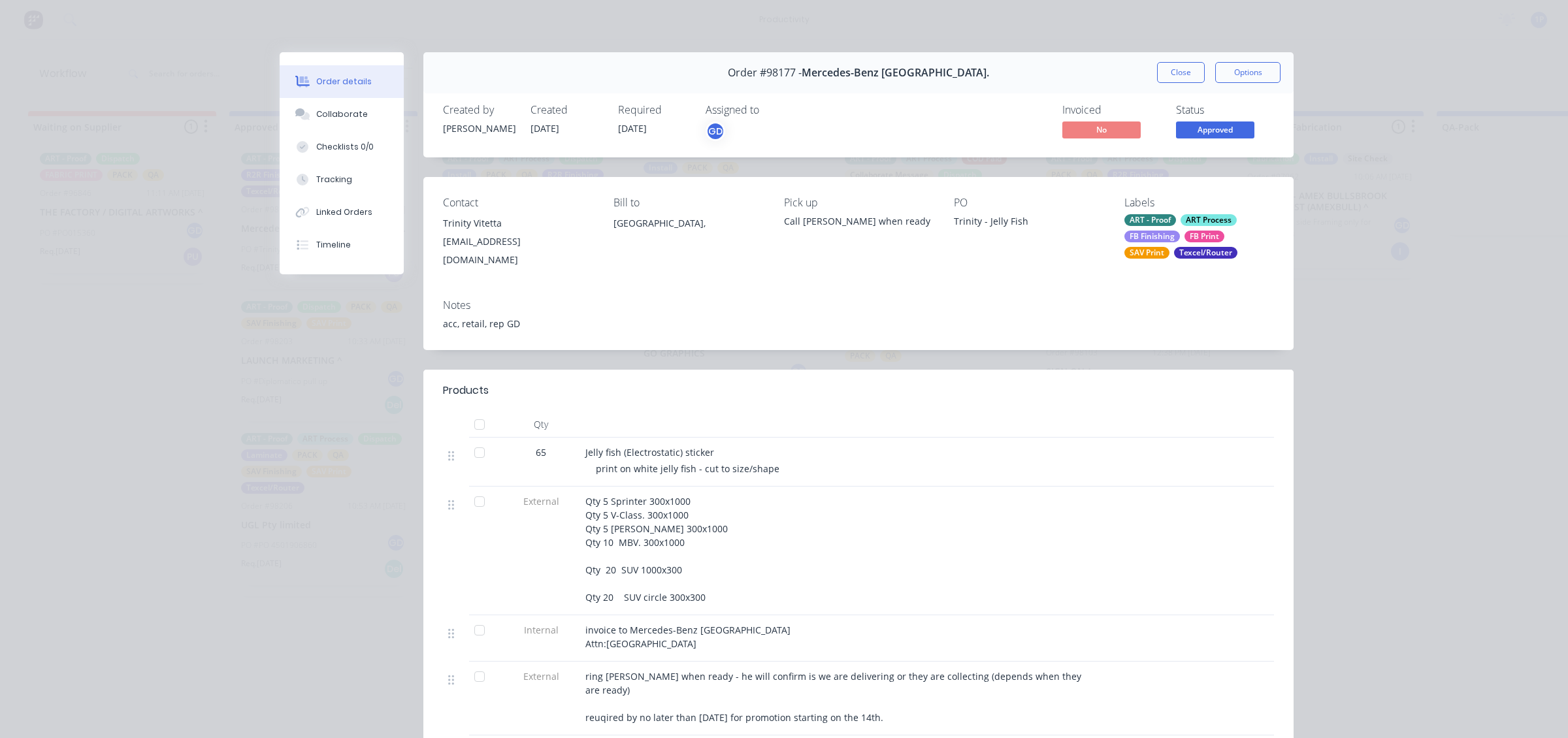
click at [1060, 289] on div "Notes acc, retail, rep GD" at bounding box center [858, 319] width 870 height 61
click at [1180, 125] on span "Approved" at bounding box center [1215, 130] width 79 height 17
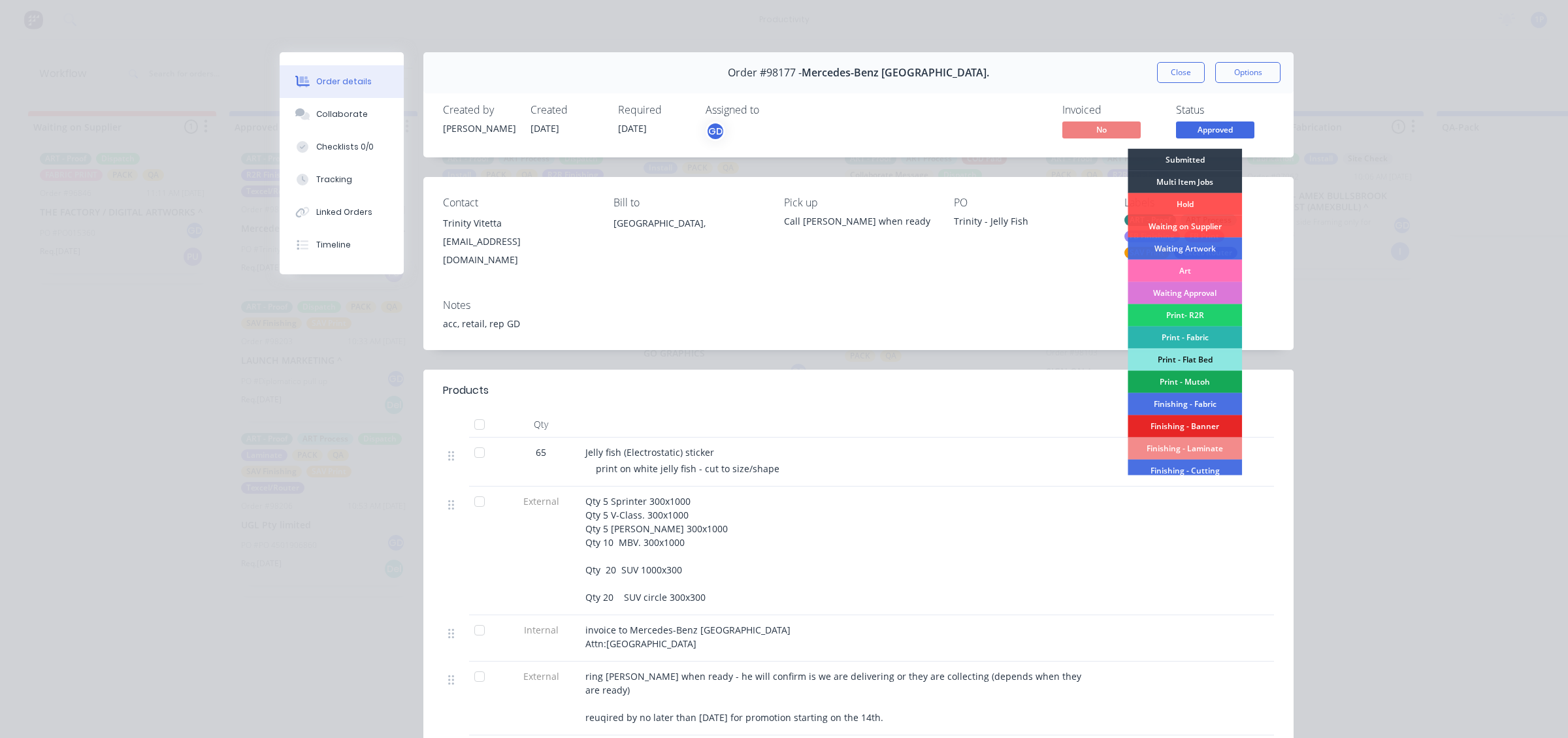
click at [1327, 196] on div "Order details Collaborate Checklists 0/0 Tracking Linked Orders Timeline Order …" at bounding box center [784, 369] width 1568 height 738
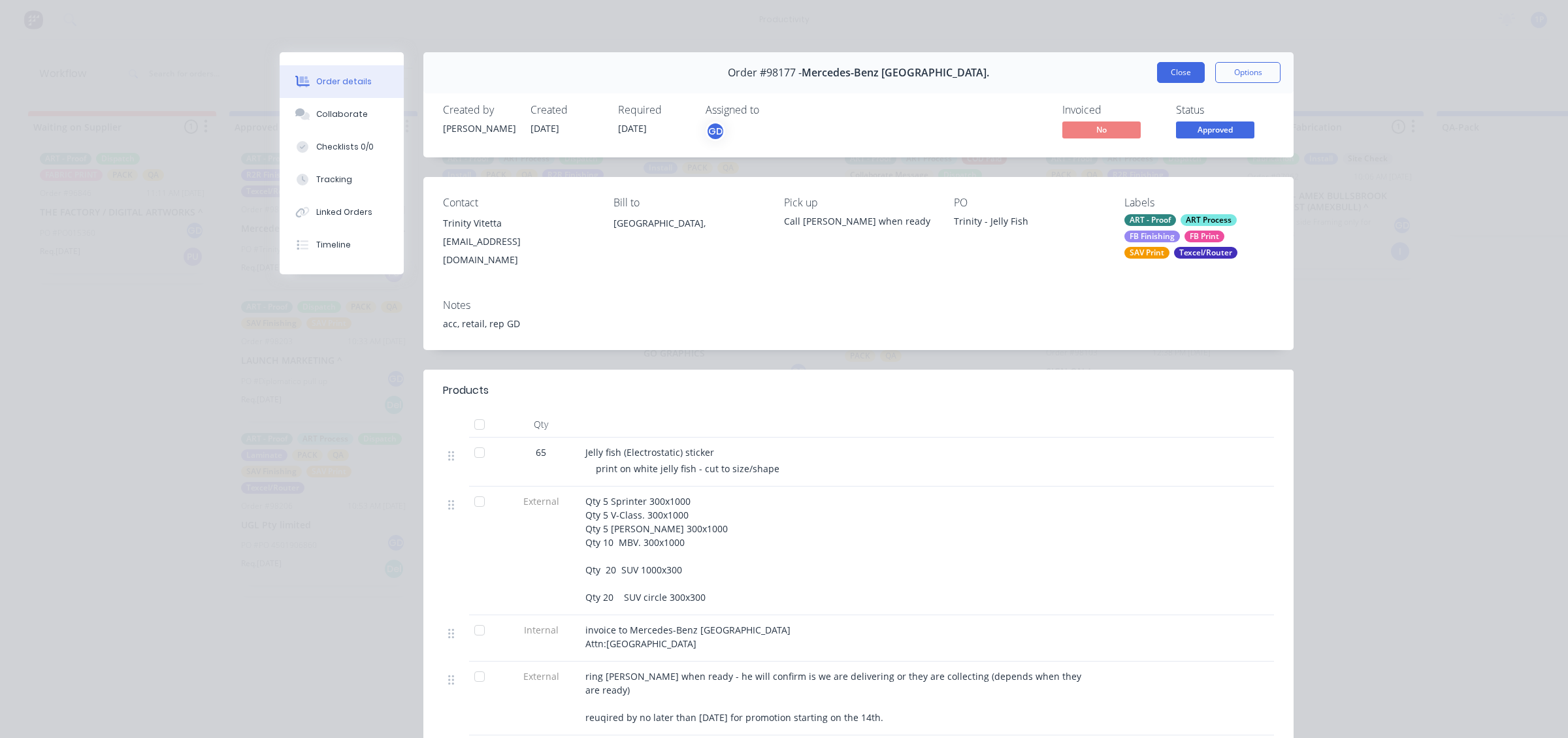
click at [1165, 72] on button "Close" at bounding box center [1180, 72] width 48 height 21
